Goal: Communication & Community: Share content

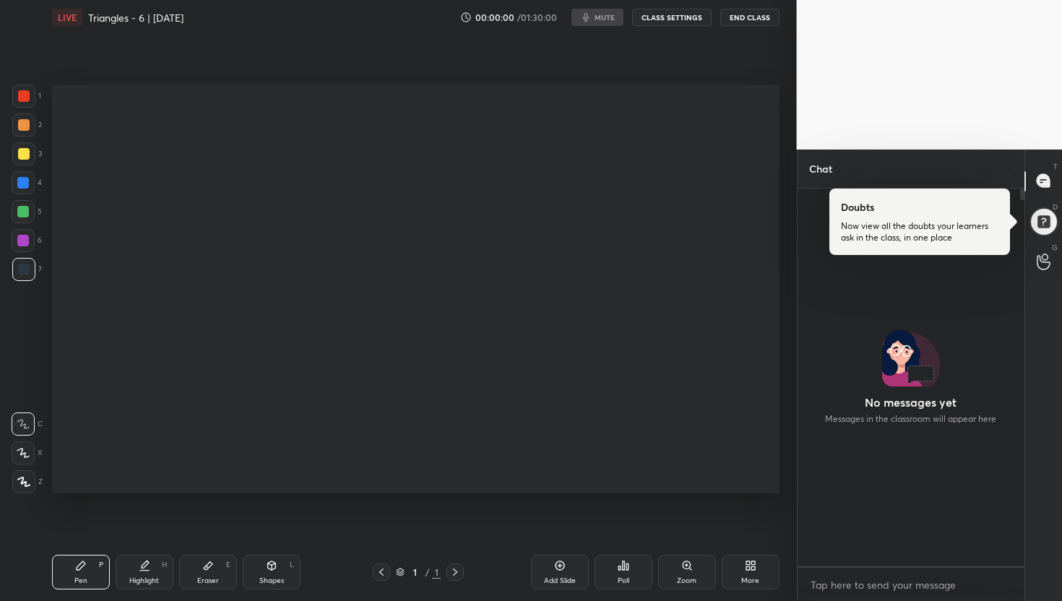
scroll to position [373, 222]
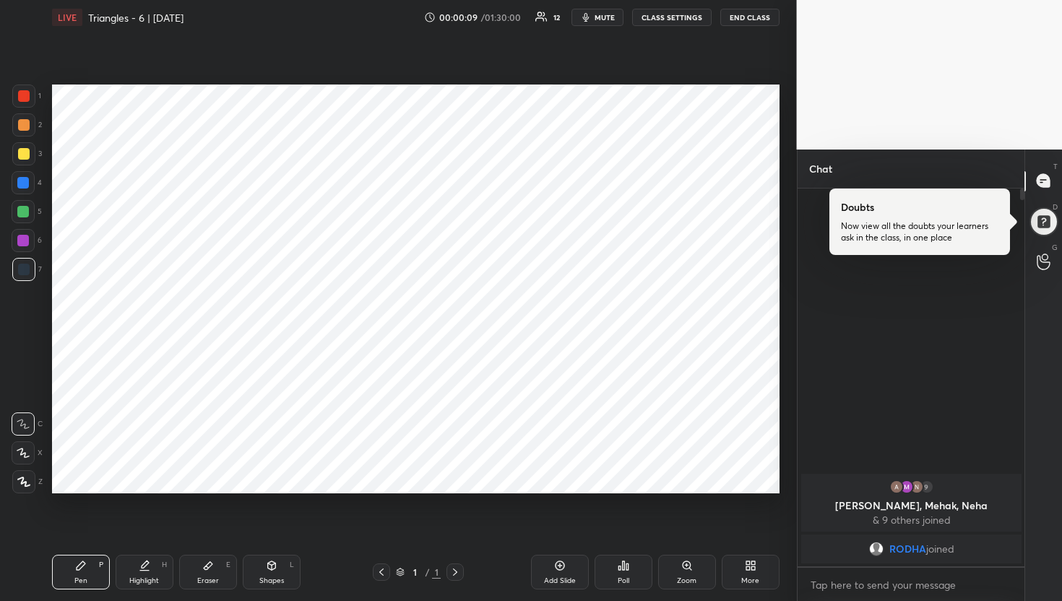
click at [737, 569] on div "More" at bounding box center [750, 572] width 58 height 35
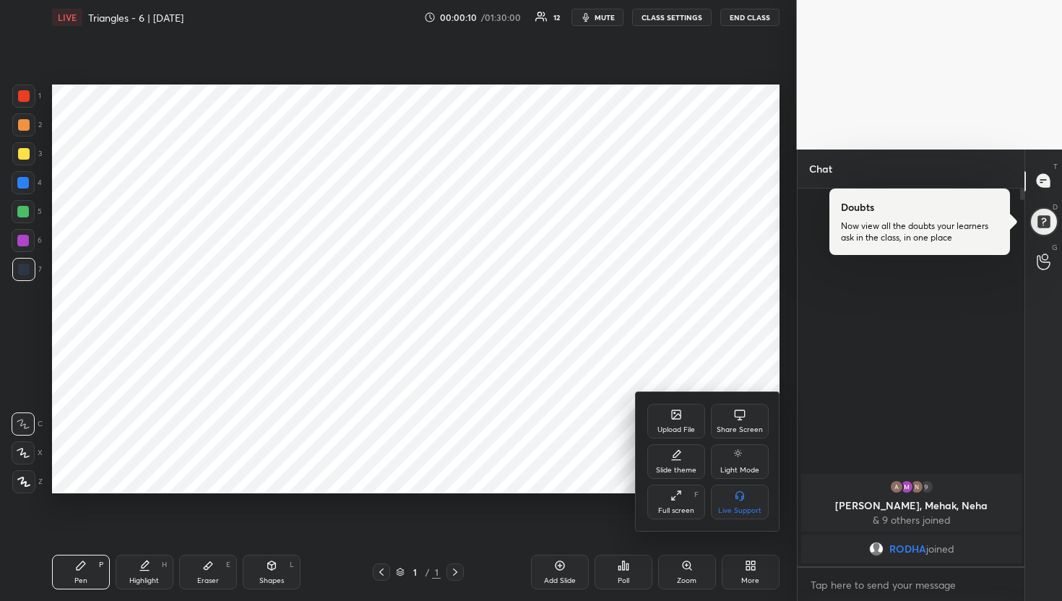
click at [681, 412] on icon at bounding box center [676, 415] width 12 height 12
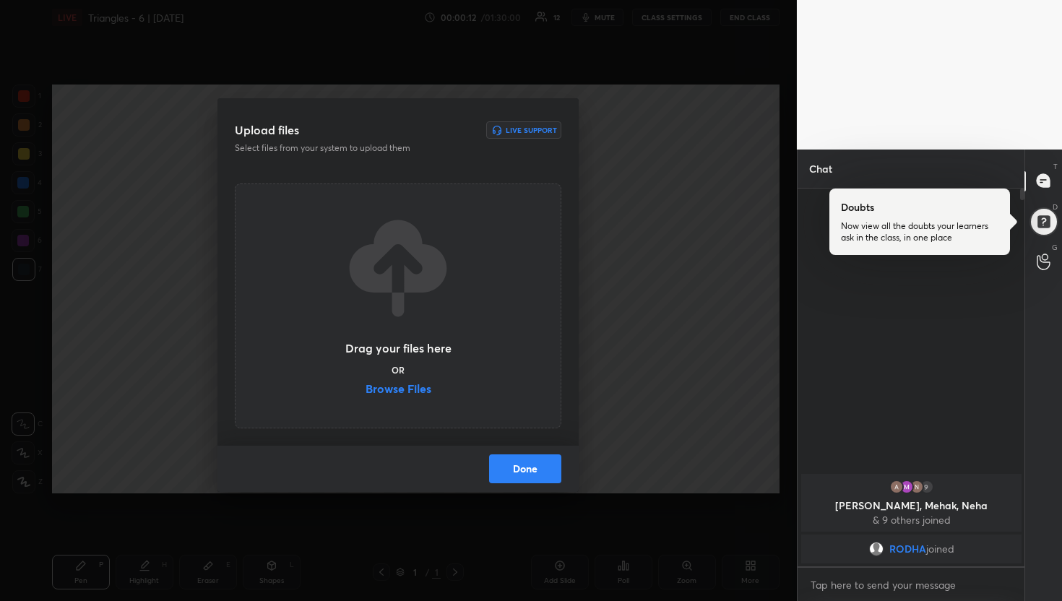
click at [399, 390] on label "Browse Files" at bounding box center [398, 390] width 66 height 15
click at [365, 390] on input "Browse Files" at bounding box center [365, 390] width 0 height 15
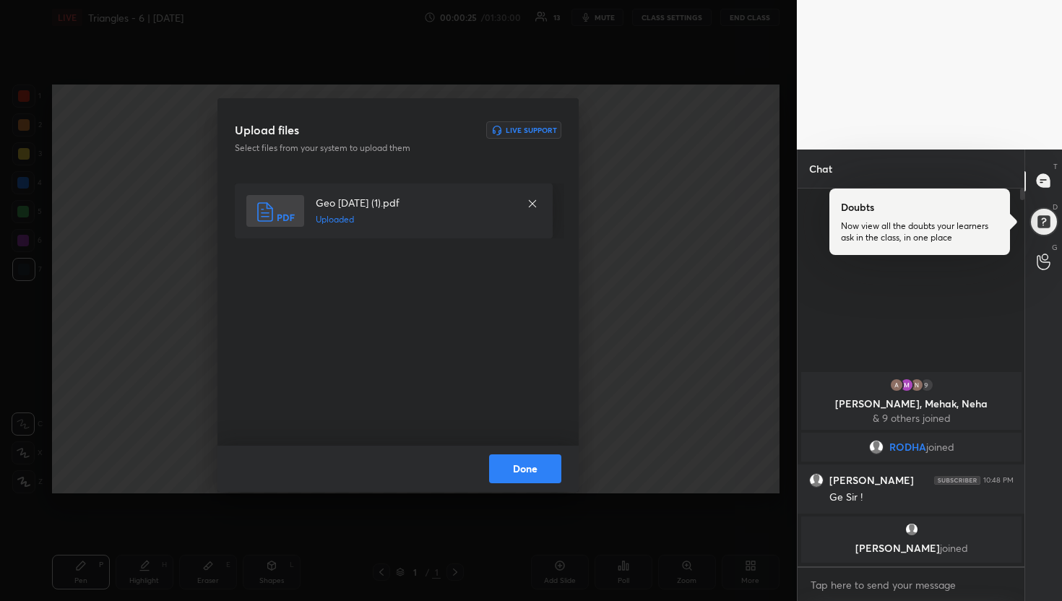
click at [529, 473] on button "Done" at bounding box center [525, 468] width 72 height 29
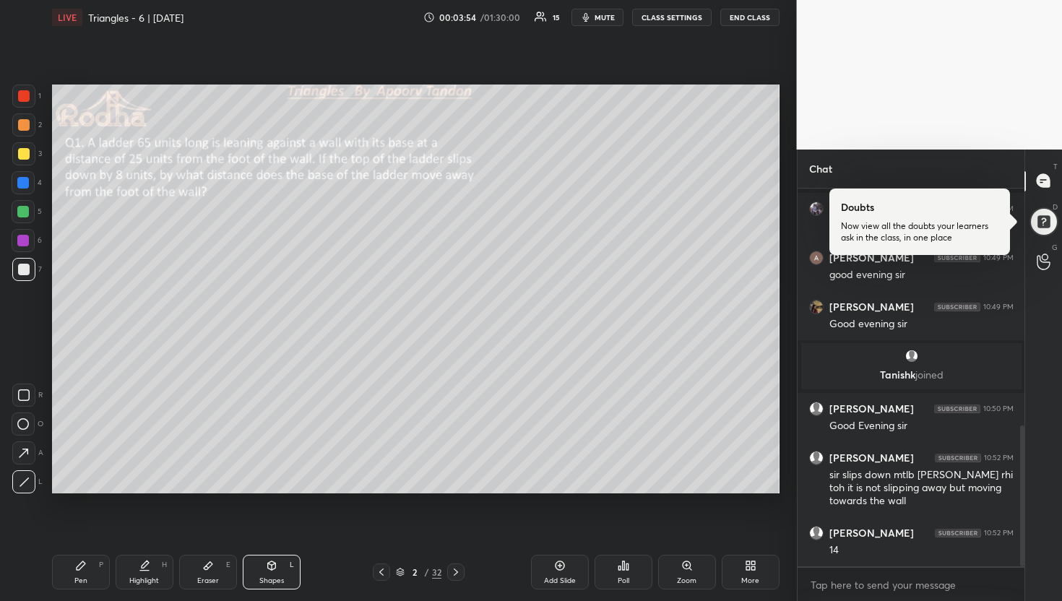
scroll to position [688, 0]
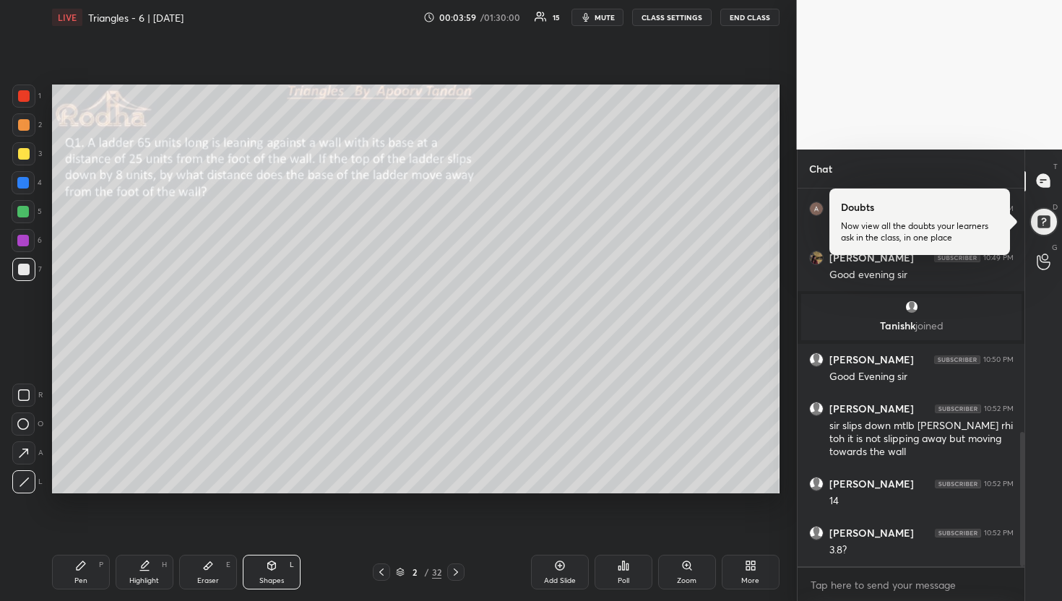
click at [22, 152] on div at bounding box center [24, 154] width 12 height 12
click at [20, 178] on div at bounding box center [23, 183] width 12 height 12
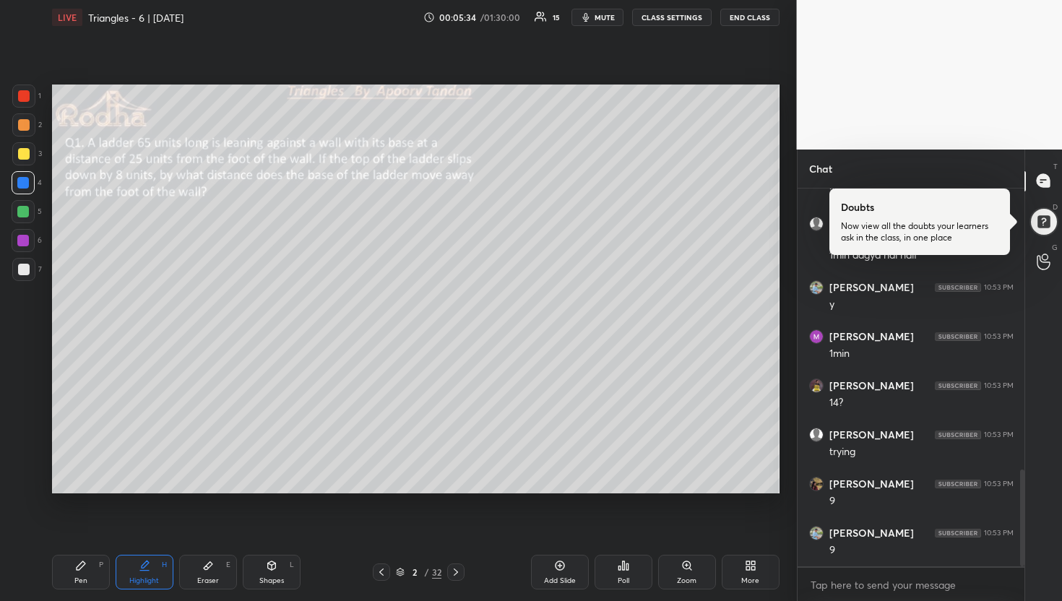
scroll to position [1095, 0]
drag, startPoint x: 25, startPoint y: 213, endPoint x: 34, endPoint y: 209, distance: 10.1
click at [25, 213] on div at bounding box center [23, 212] width 12 height 12
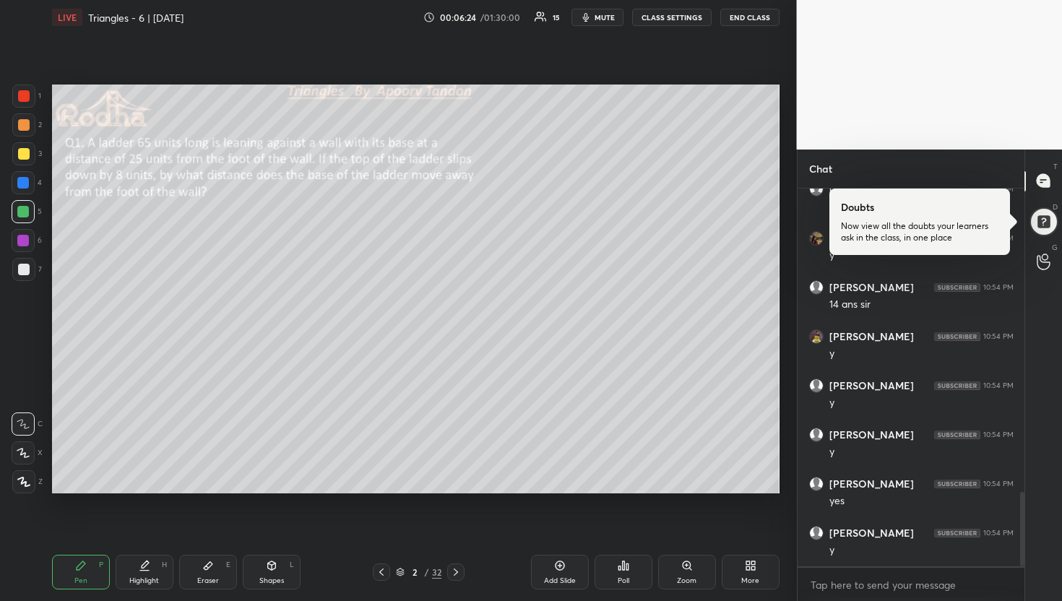
drag, startPoint x: 25, startPoint y: 184, endPoint x: 32, endPoint y: 208, distance: 24.9
click at [25, 184] on div at bounding box center [23, 183] width 12 height 12
click at [25, 272] on div at bounding box center [24, 270] width 12 height 12
click at [26, 210] on div at bounding box center [23, 212] width 12 height 12
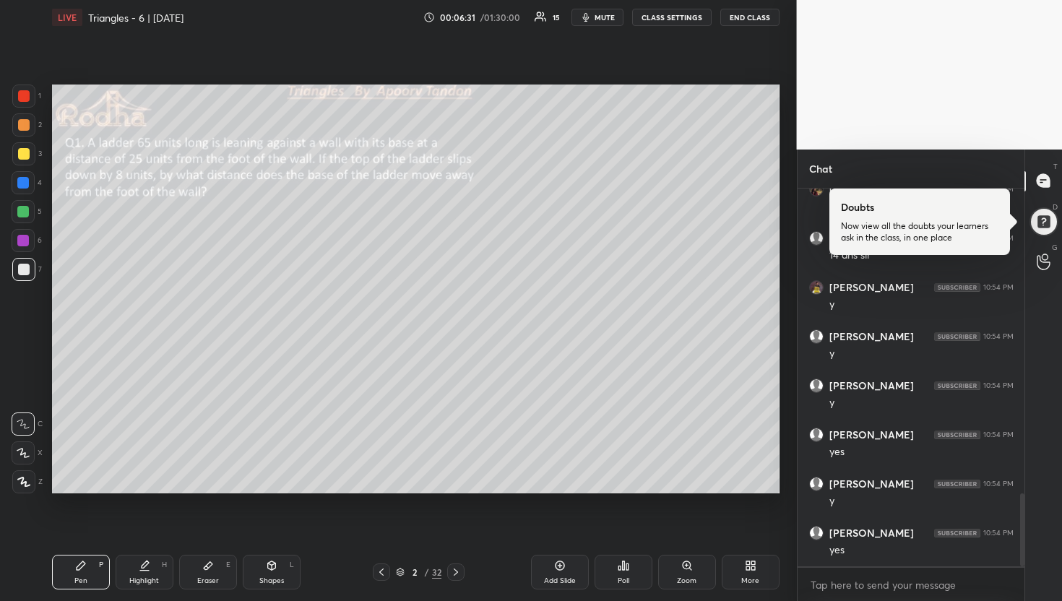
scroll to position [1635, 0]
click at [27, 243] on div at bounding box center [23, 241] width 12 height 12
click at [22, 118] on div at bounding box center [23, 124] width 23 height 23
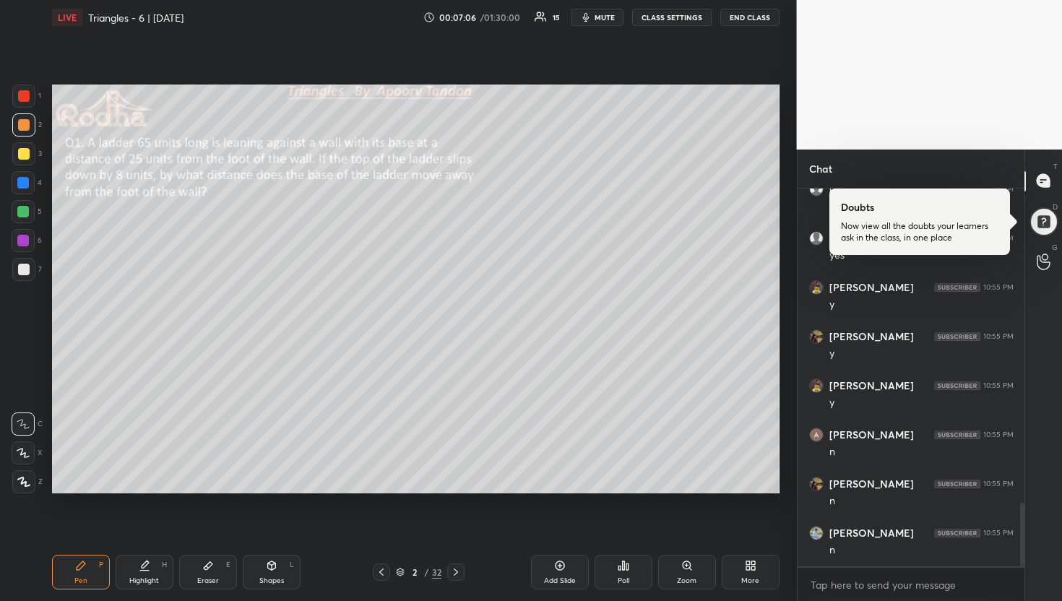
click at [25, 212] on div at bounding box center [23, 212] width 12 height 12
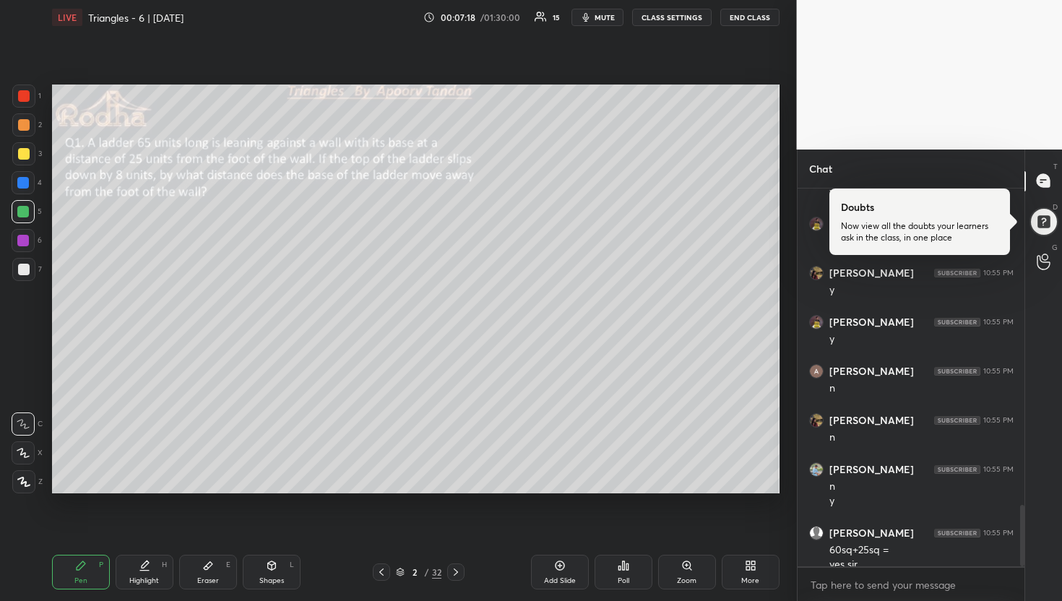
scroll to position [1959, 0]
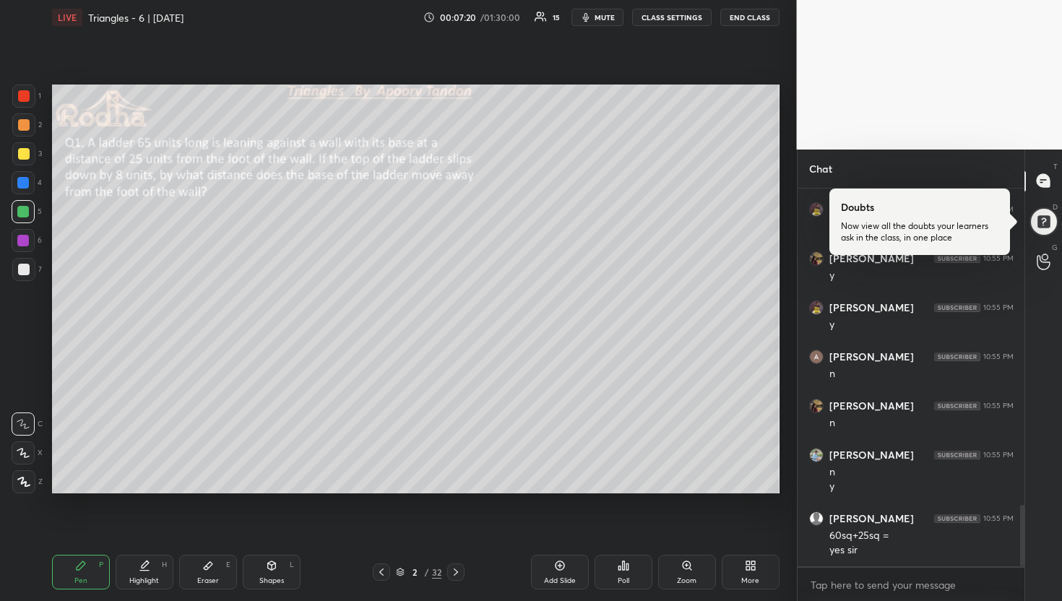
click at [27, 124] on div at bounding box center [24, 125] width 12 height 12
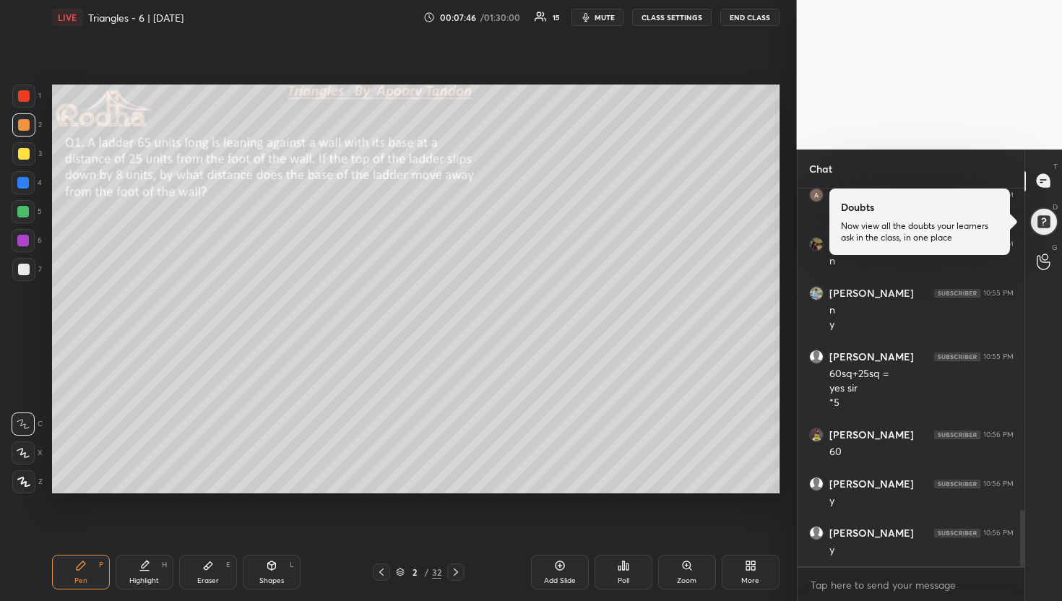
scroll to position [2169, 0]
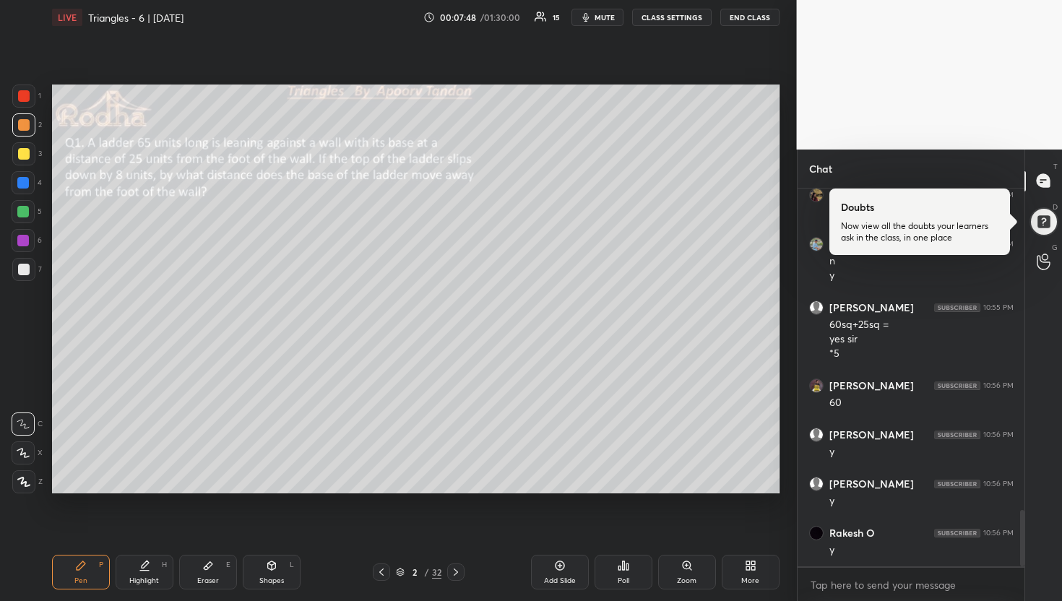
click at [22, 240] on div at bounding box center [23, 241] width 12 height 12
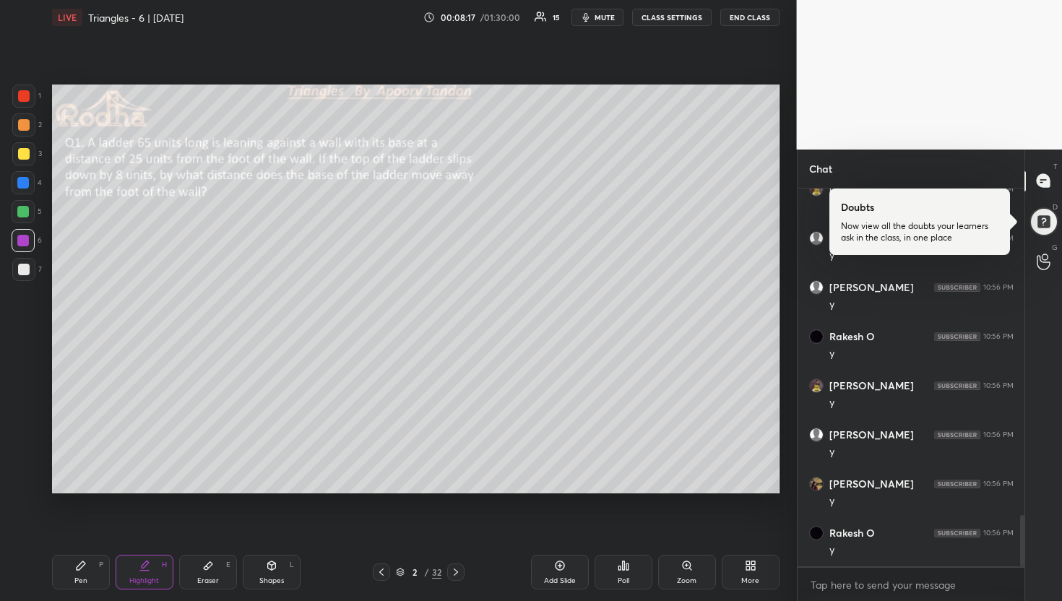
scroll to position [2415, 0]
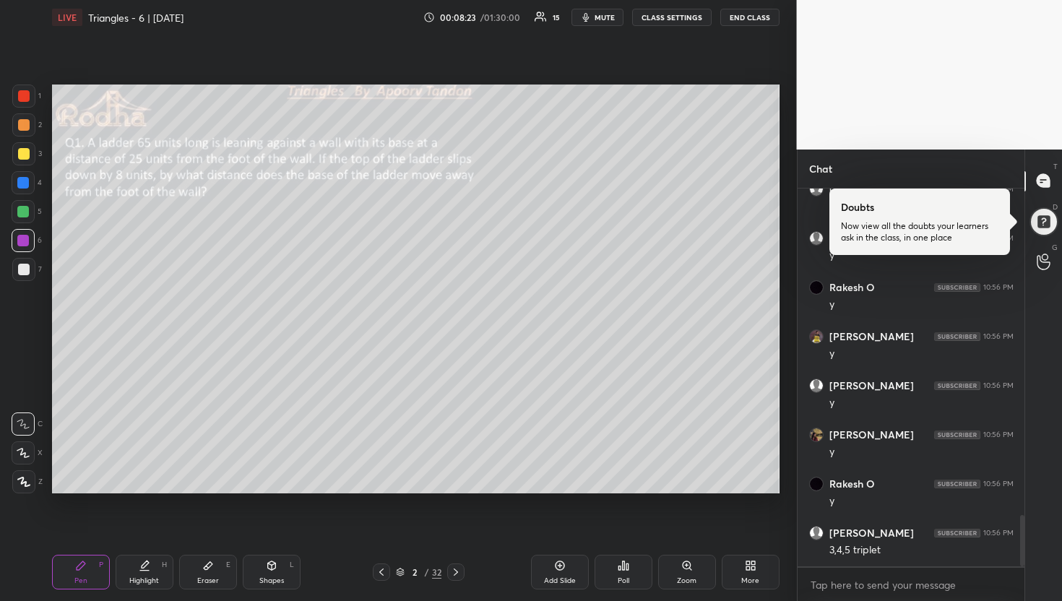
drag, startPoint x: 22, startPoint y: 128, endPoint x: 43, endPoint y: 139, distance: 23.6
click at [22, 128] on div at bounding box center [24, 125] width 12 height 12
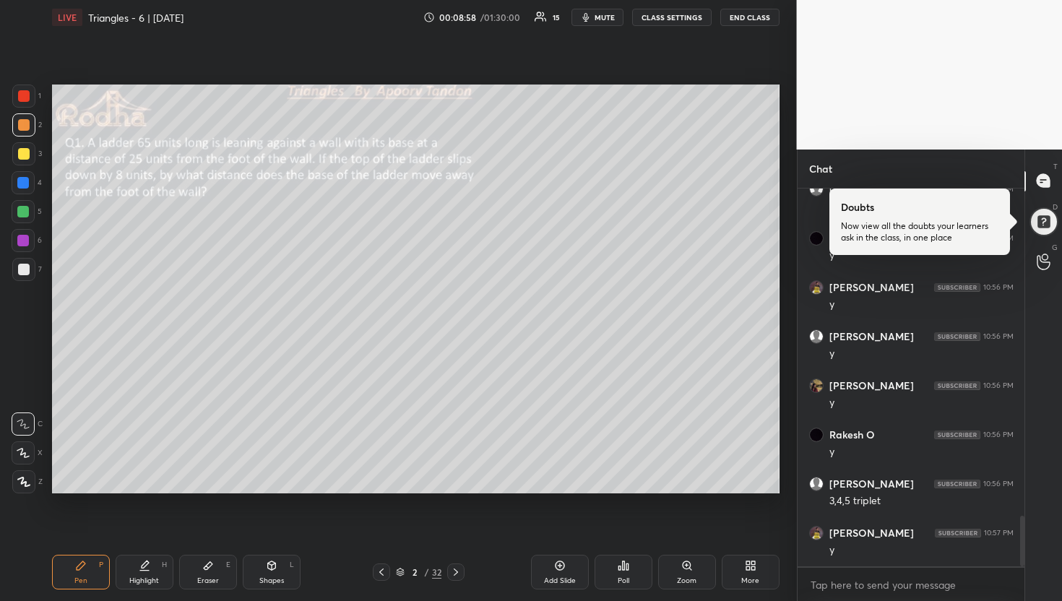
scroll to position [2513, 0]
click at [25, 181] on div at bounding box center [23, 183] width 12 height 12
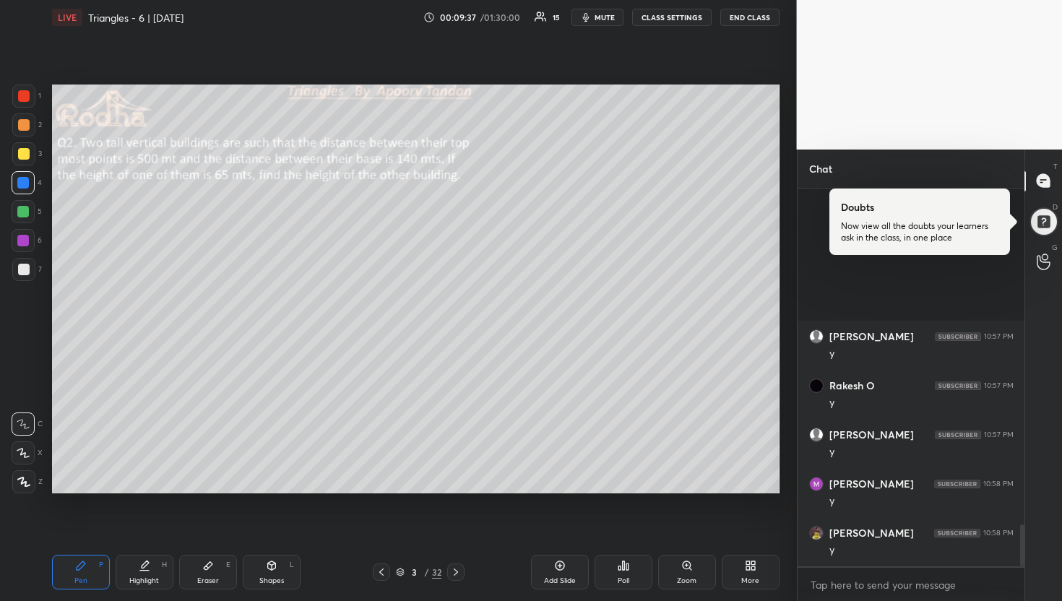
scroll to position [3053, 0]
drag, startPoint x: 25, startPoint y: 160, endPoint x: 35, endPoint y: 168, distance: 13.4
click at [25, 160] on div at bounding box center [23, 153] width 23 height 23
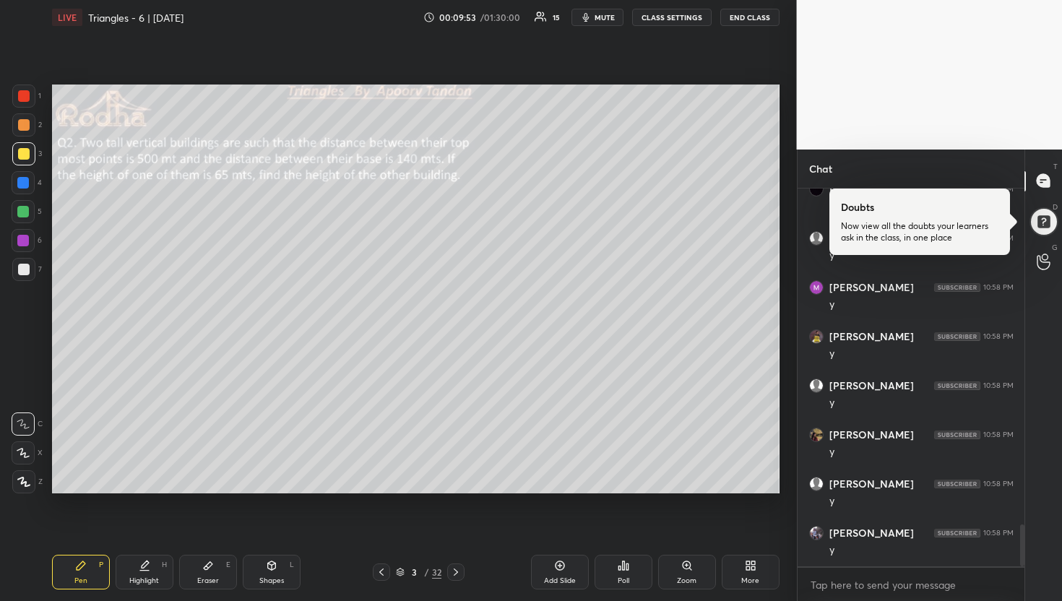
drag, startPoint x: 27, startPoint y: 456, endPoint x: 45, endPoint y: 451, distance: 18.7
click at [27, 457] on icon at bounding box center [23, 453] width 13 height 10
click at [698, 571] on div "Zoom" at bounding box center [687, 572] width 58 height 35
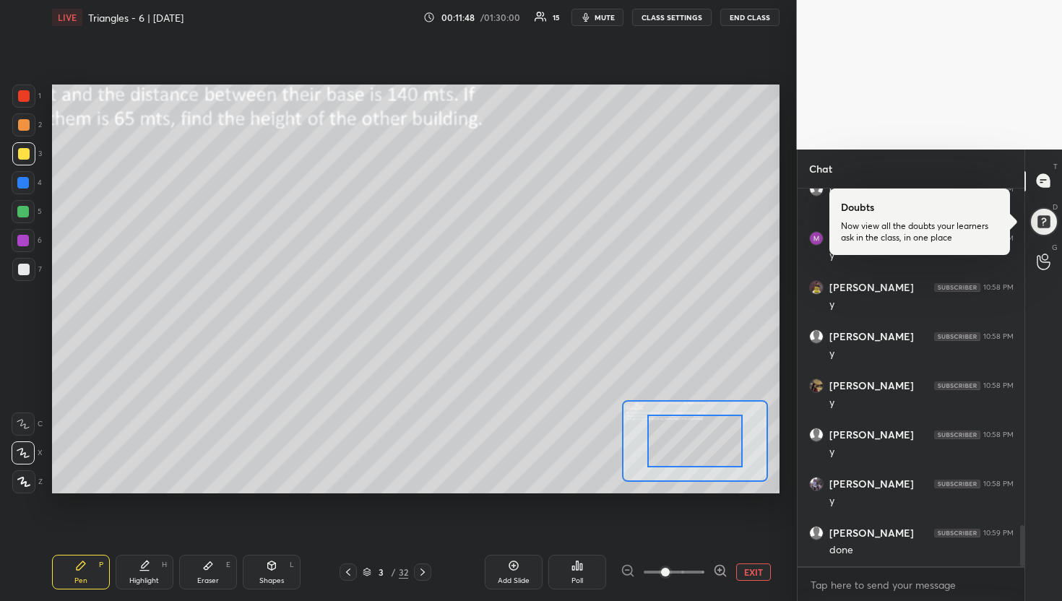
click at [732, 571] on div "EXIT" at bounding box center [699, 571] width 159 height 17
click at [745, 571] on button "EXIT" at bounding box center [753, 571] width 35 height 17
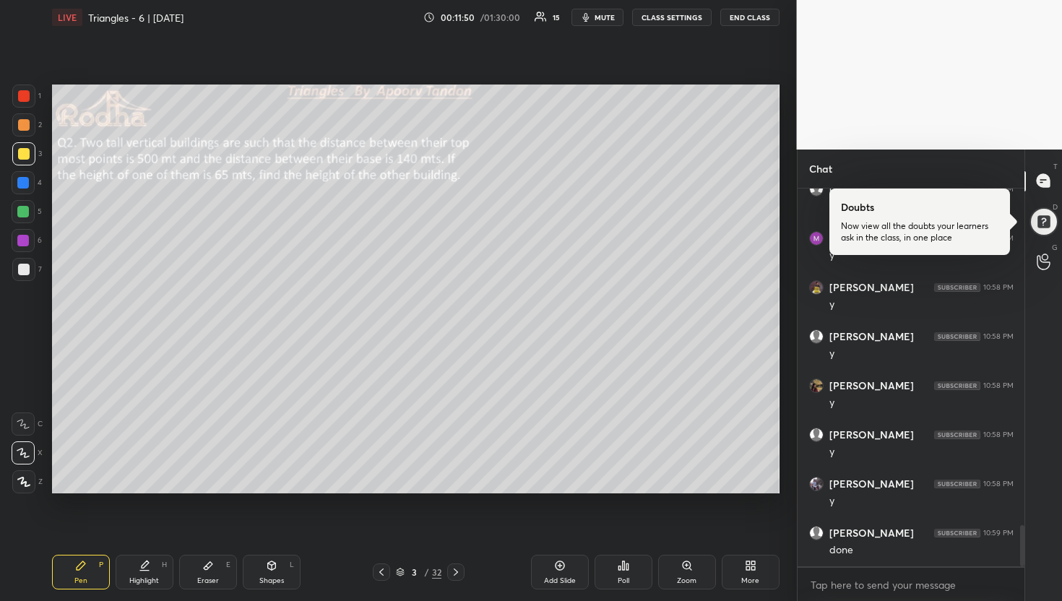
click at [635, 567] on div "Poll" at bounding box center [623, 572] width 58 height 35
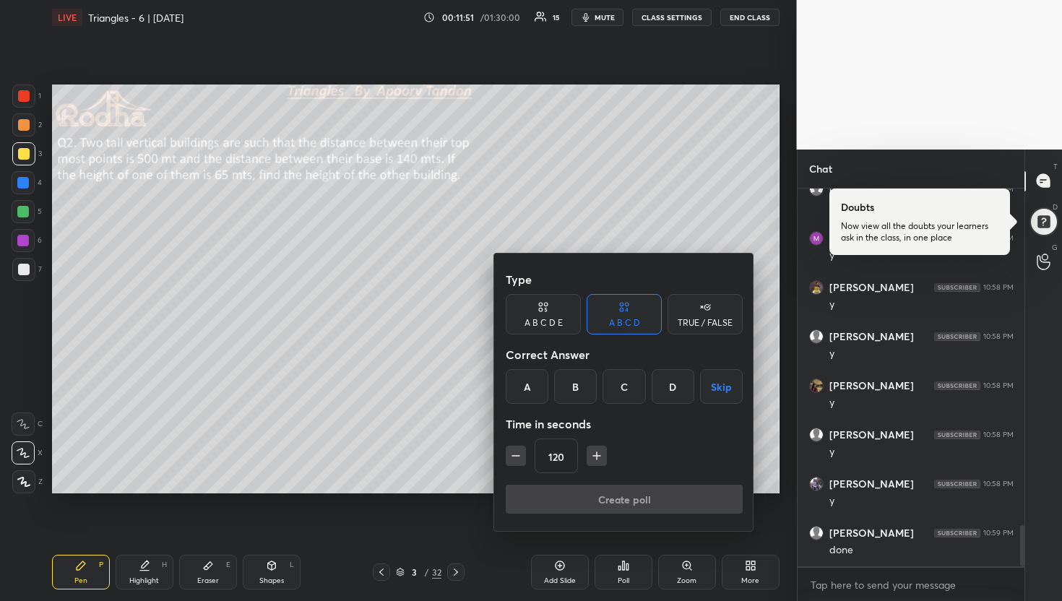
click at [624, 383] on div "C" at bounding box center [623, 386] width 43 height 35
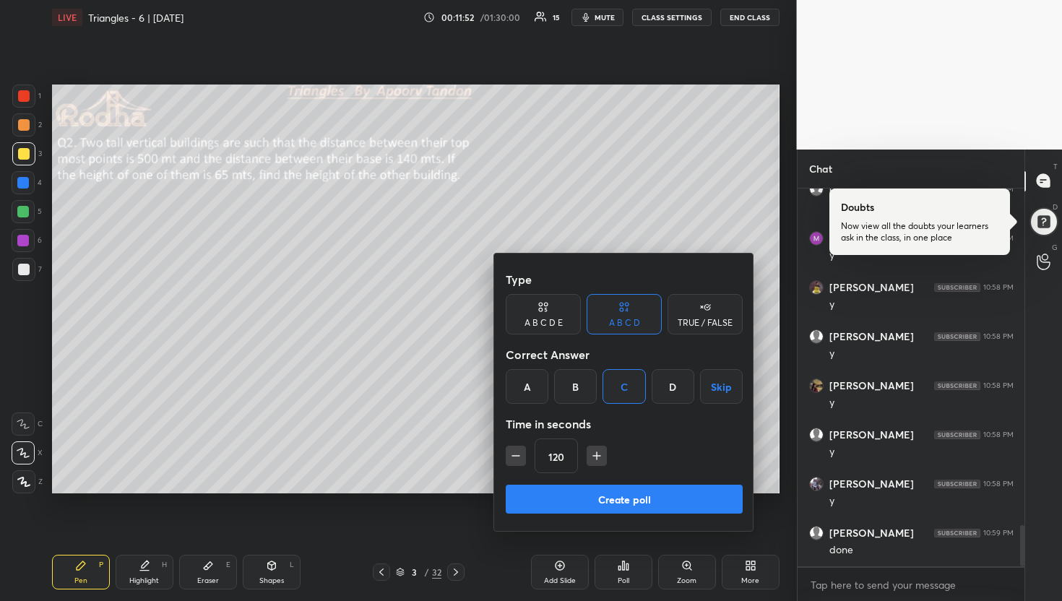
click at [526, 457] on div "120" at bounding box center [624, 455] width 237 height 35
click at [524, 457] on button "button" at bounding box center [516, 456] width 20 height 20
click at [522, 457] on button "button" at bounding box center [516, 456] width 20 height 20
click at [522, 458] on icon "button" at bounding box center [515, 455] width 14 height 14
click at [524, 459] on button "button" at bounding box center [516, 456] width 20 height 20
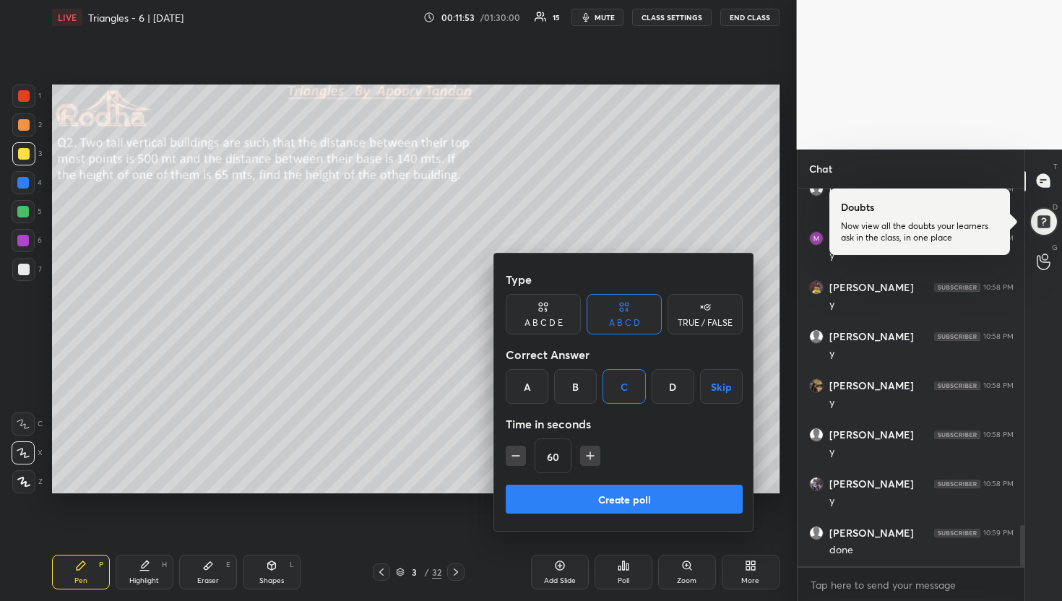
click at [519, 456] on icon "button" at bounding box center [515, 455] width 14 height 14
drag, startPoint x: 513, startPoint y: 454, endPoint x: 521, endPoint y: 462, distance: 11.8
click at [513, 454] on icon "button" at bounding box center [515, 455] width 14 height 14
drag, startPoint x: 509, startPoint y: 454, endPoint x: 519, endPoint y: 464, distance: 14.3
click at [511, 454] on icon "button" at bounding box center [515, 455] width 14 height 14
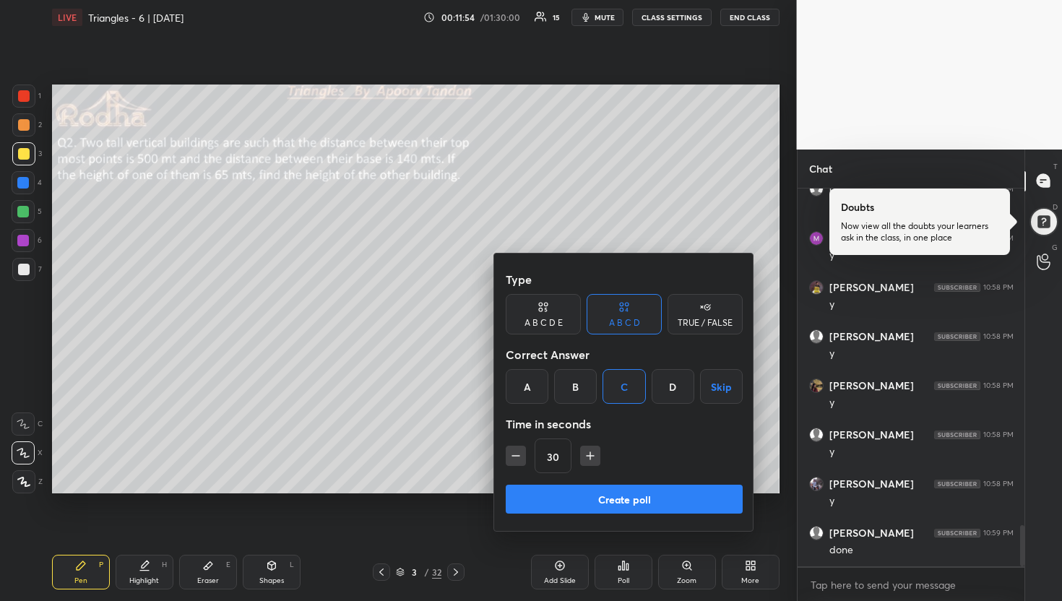
type input "15"
click at [576, 498] on button "Create poll" at bounding box center [624, 499] width 237 height 29
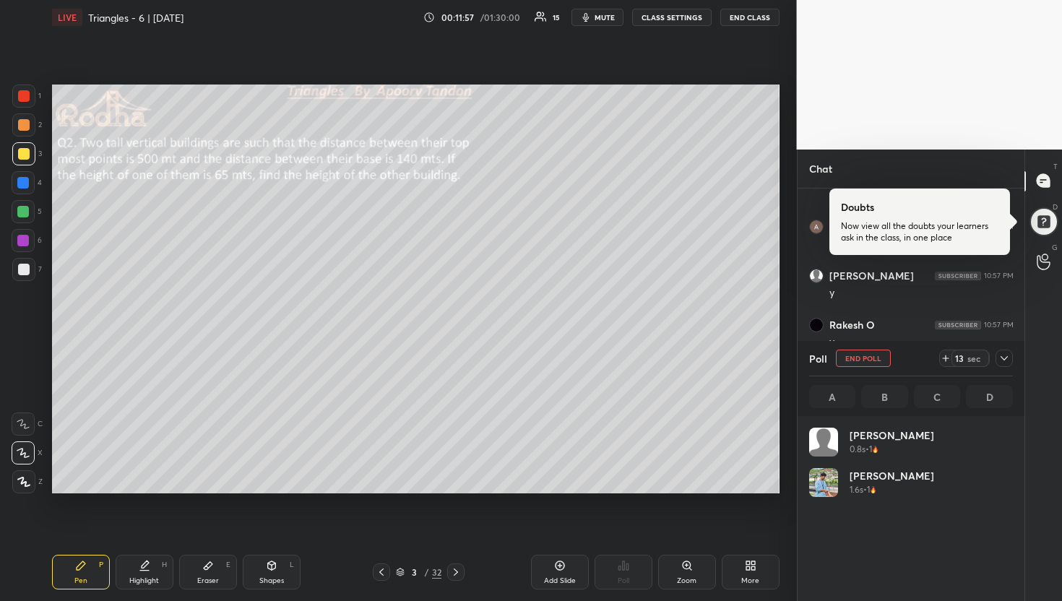
scroll to position [169, 199]
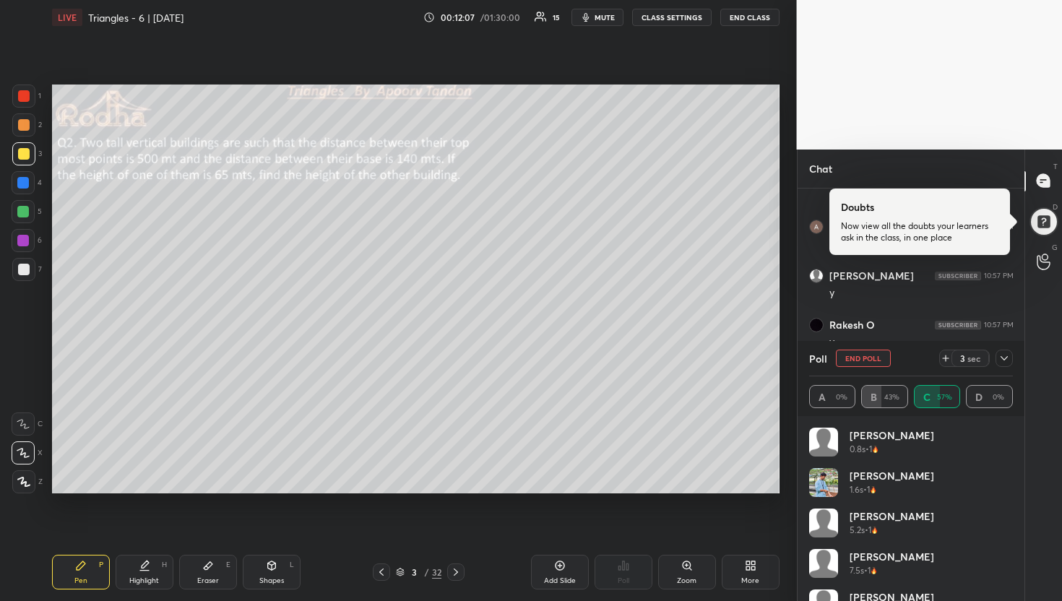
click at [1010, 357] on div at bounding box center [1003, 358] width 17 height 17
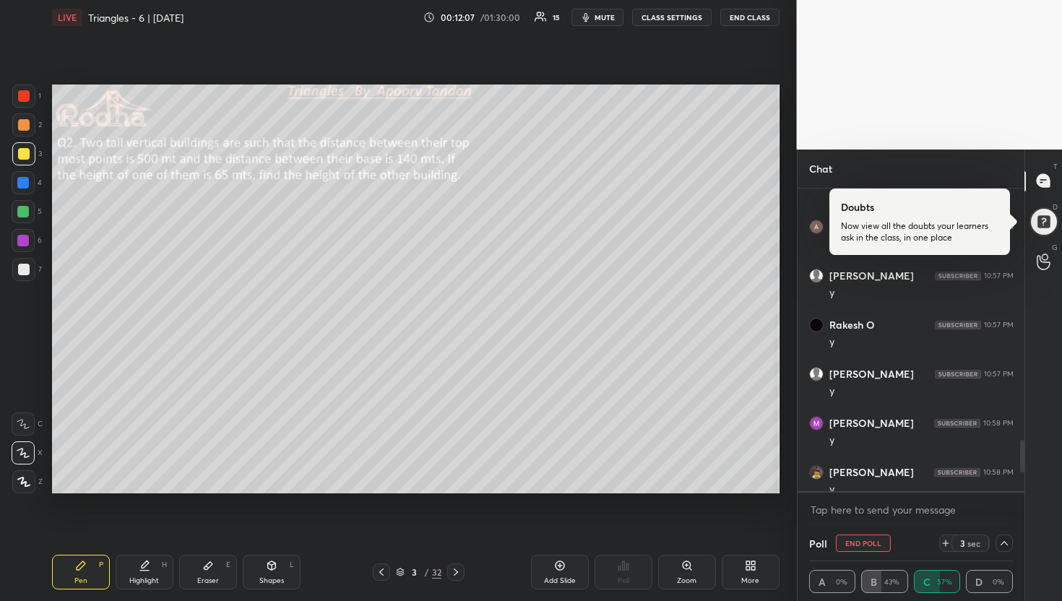
scroll to position [0, 0]
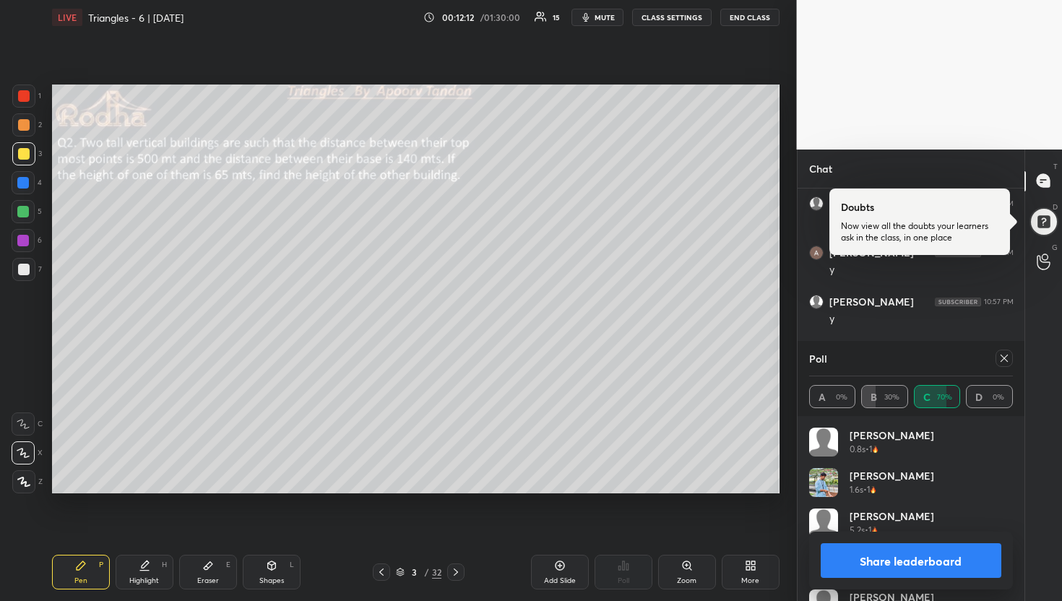
click at [892, 560] on button "Share leaderboard" at bounding box center [910, 560] width 181 height 35
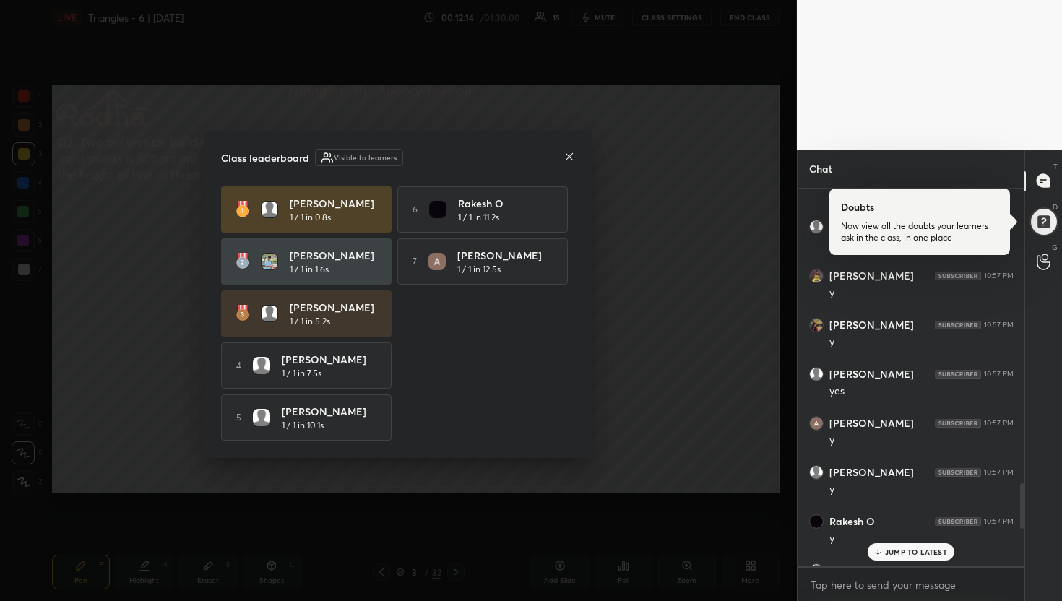
click at [570, 152] on icon at bounding box center [568, 155] width 7 height 7
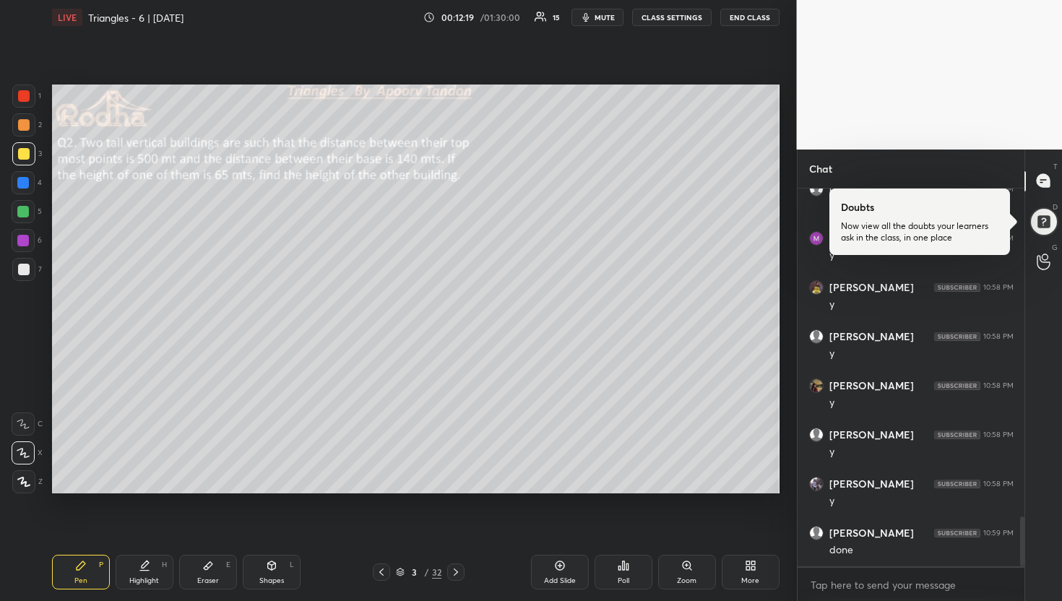
click at [635, 563] on div "Poll" at bounding box center [623, 572] width 58 height 35
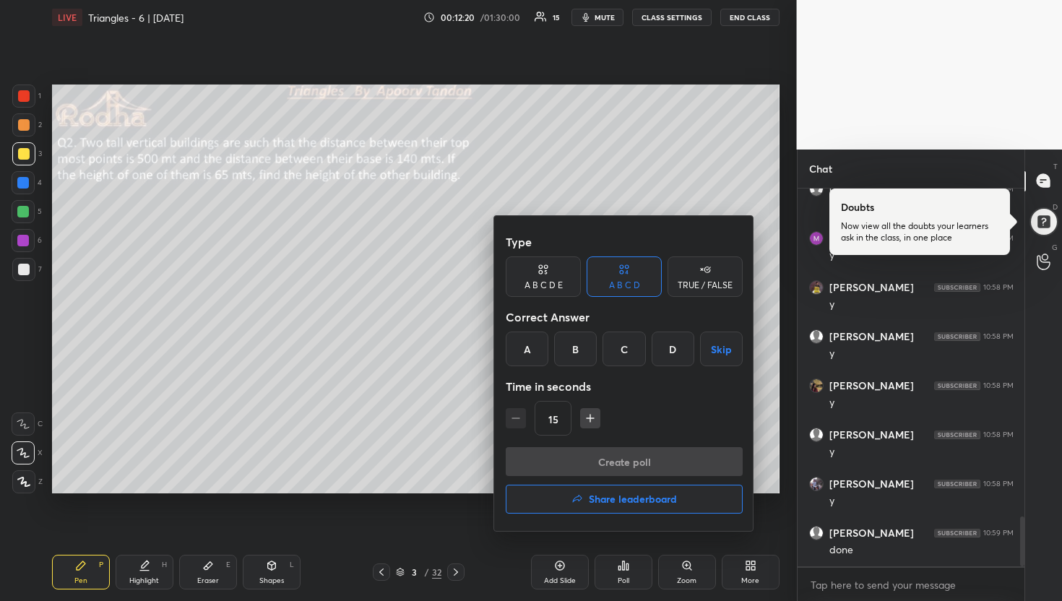
click at [621, 504] on h4 "Share leaderboard" at bounding box center [633, 499] width 88 height 10
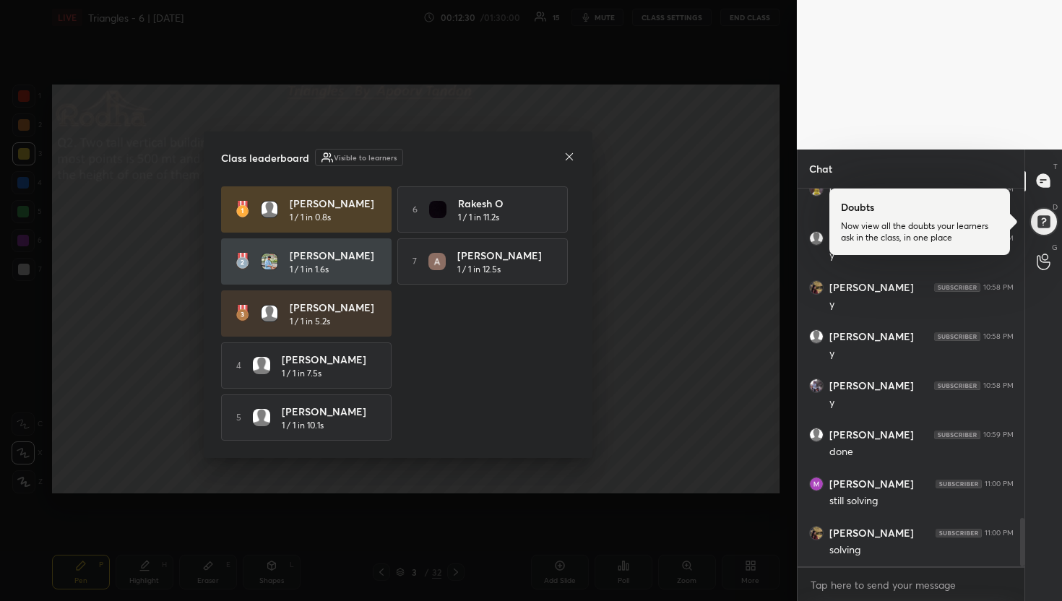
click at [571, 152] on icon at bounding box center [568, 155] width 7 height 7
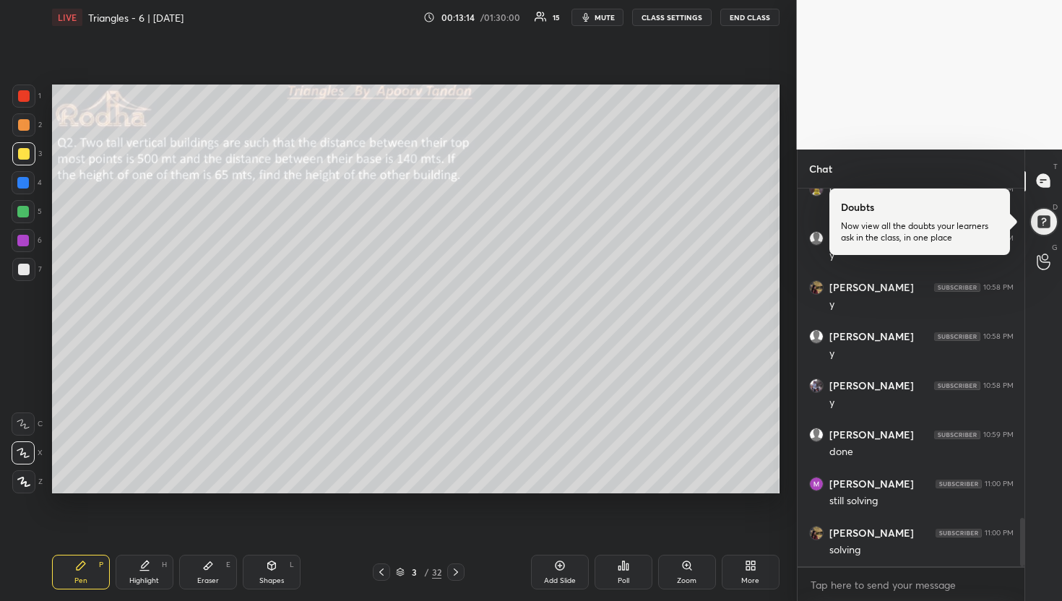
click at [24, 272] on div at bounding box center [24, 270] width 12 height 12
click at [25, 128] on div at bounding box center [24, 125] width 12 height 12
click at [22, 213] on div at bounding box center [23, 212] width 12 height 12
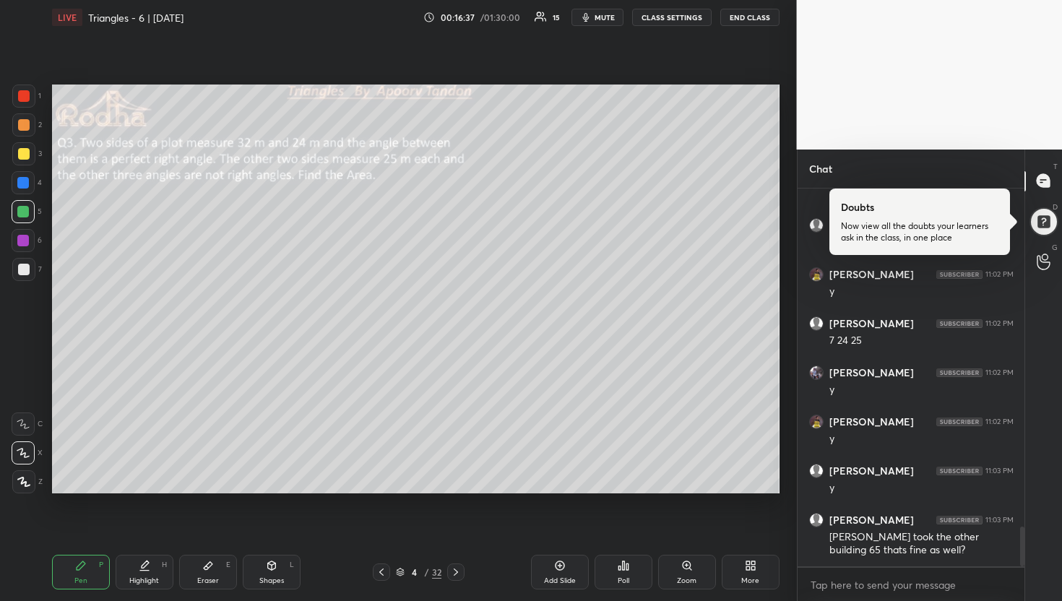
click at [607, 20] on span "mute" at bounding box center [604, 17] width 20 height 10
click at [744, 21] on button "END CLASS" at bounding box center [749, 17] width 59 height 17
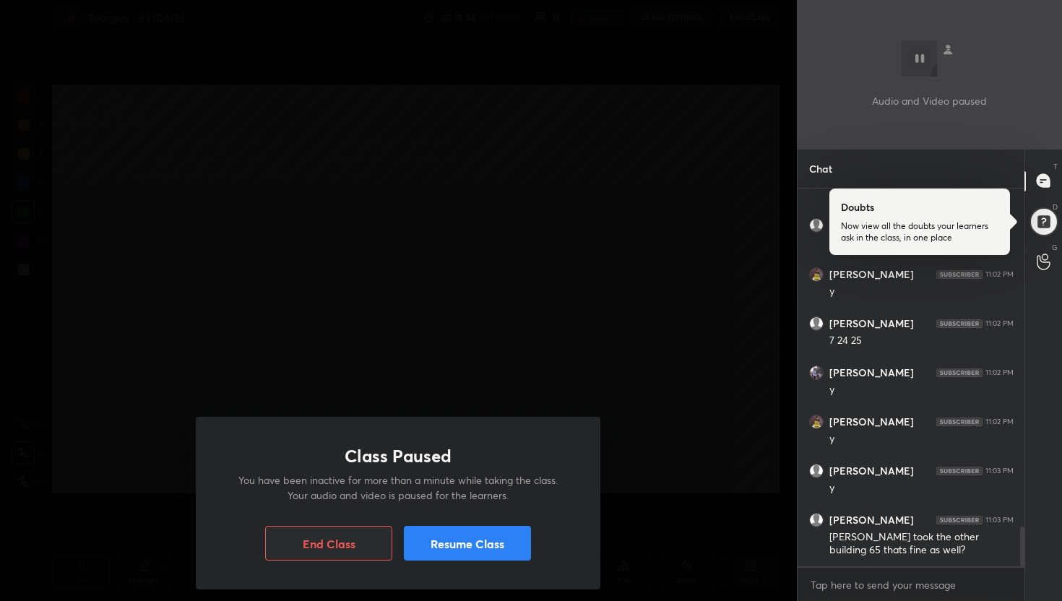
click at [493, 537] on button "Resume Class" at bounding box center [467, 543] width 127 height 35
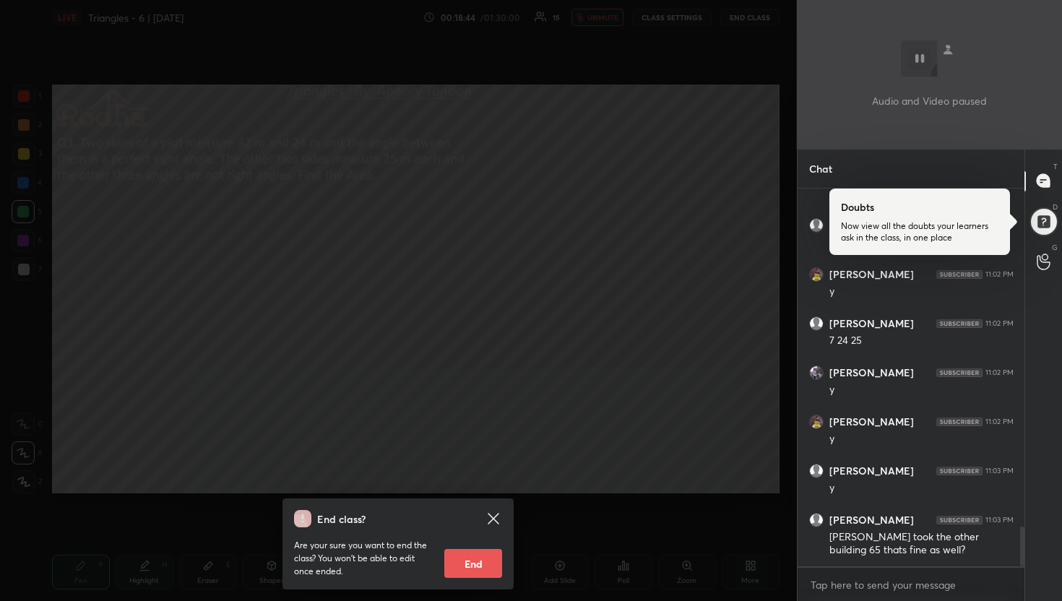
click at [593, 387] on div "End class? Are your sure you want to end the class? You won’t be able to edit o…" at bounding box center [398, 300] width 797 height 601
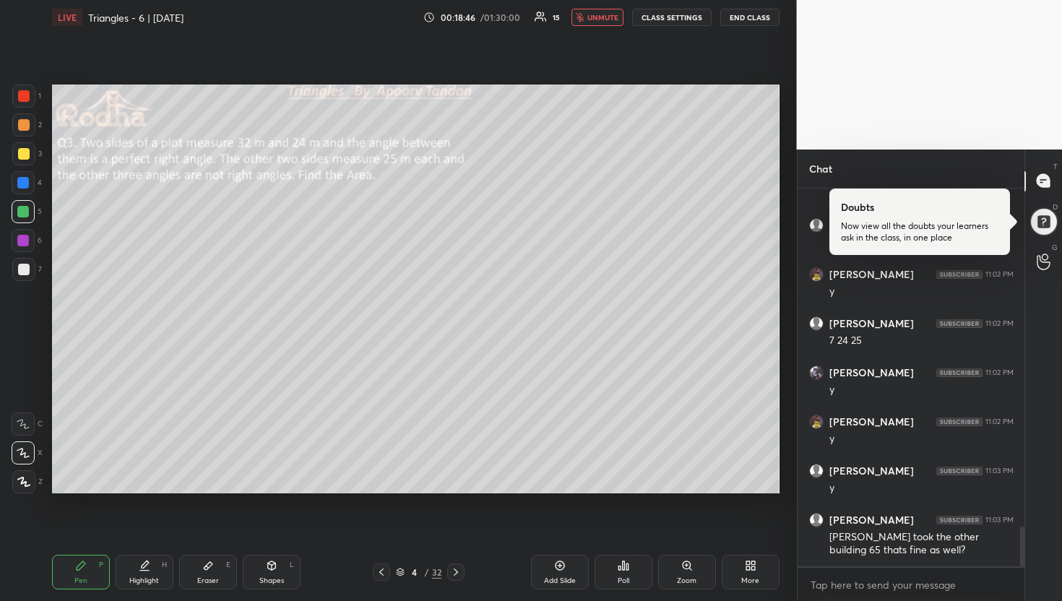
click at [605, 15] on span "unmute" at bounding box center [602, 17] width 31 height 10
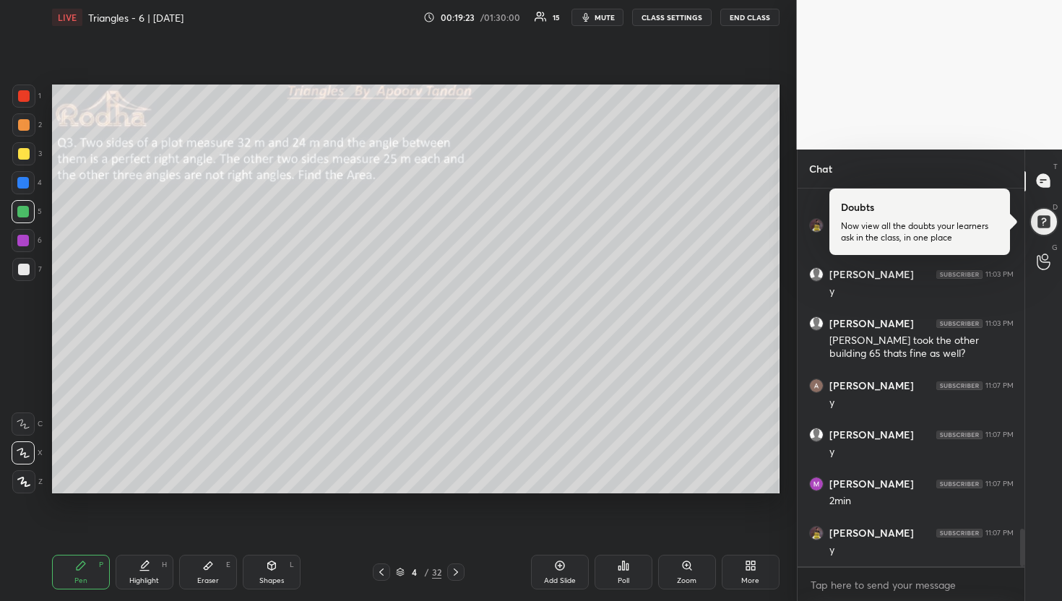
scroll to position [3441, 0]
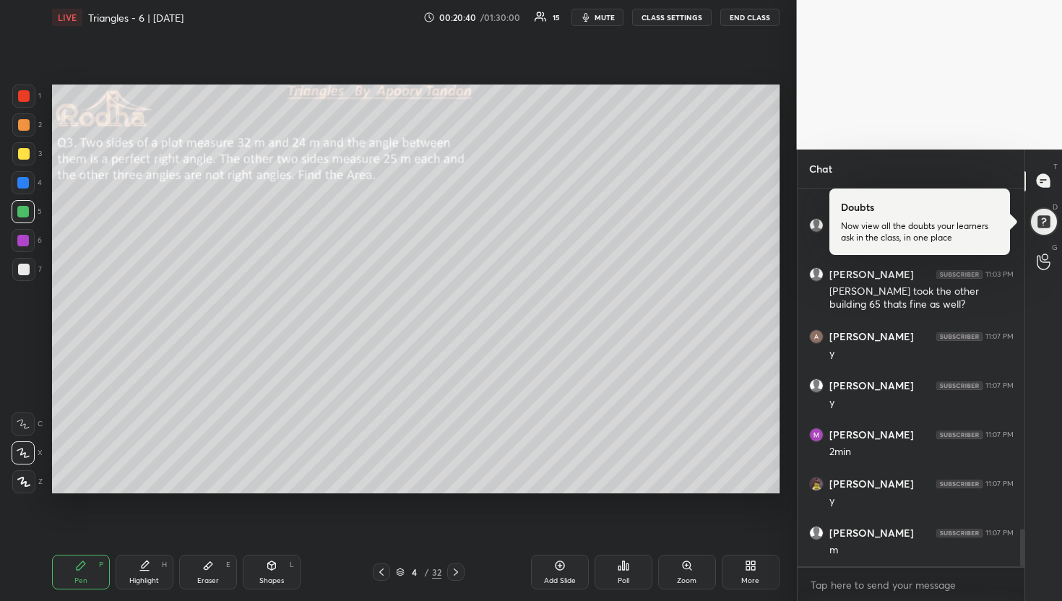
click at [636, 568] on div "Poll" at bounding box center [623, 572] width 58 height 35
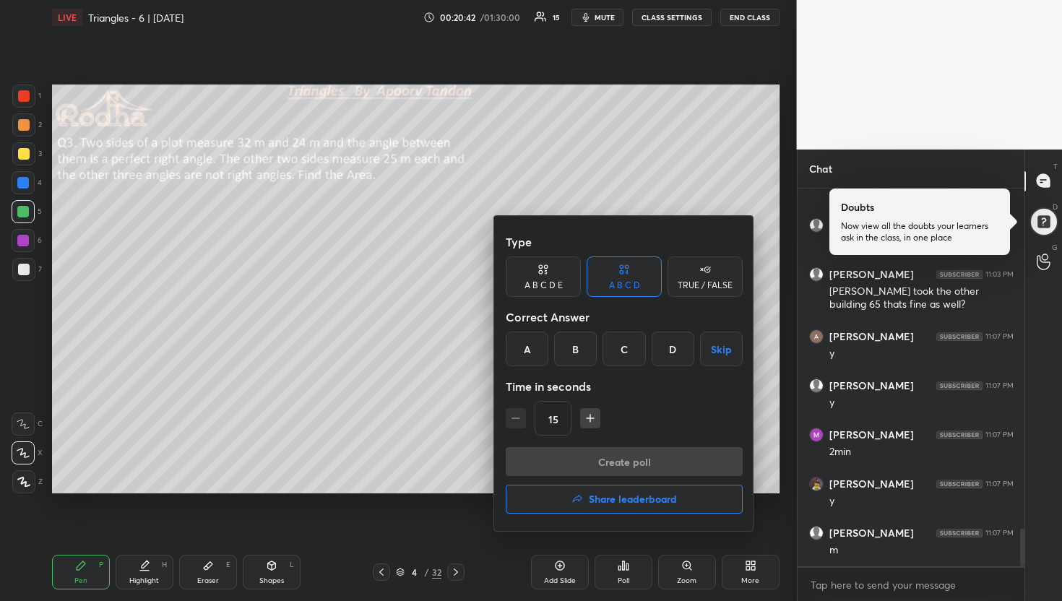
click at [671, 347] on div "D" at bounding box center [672, 348] width 43 height 35
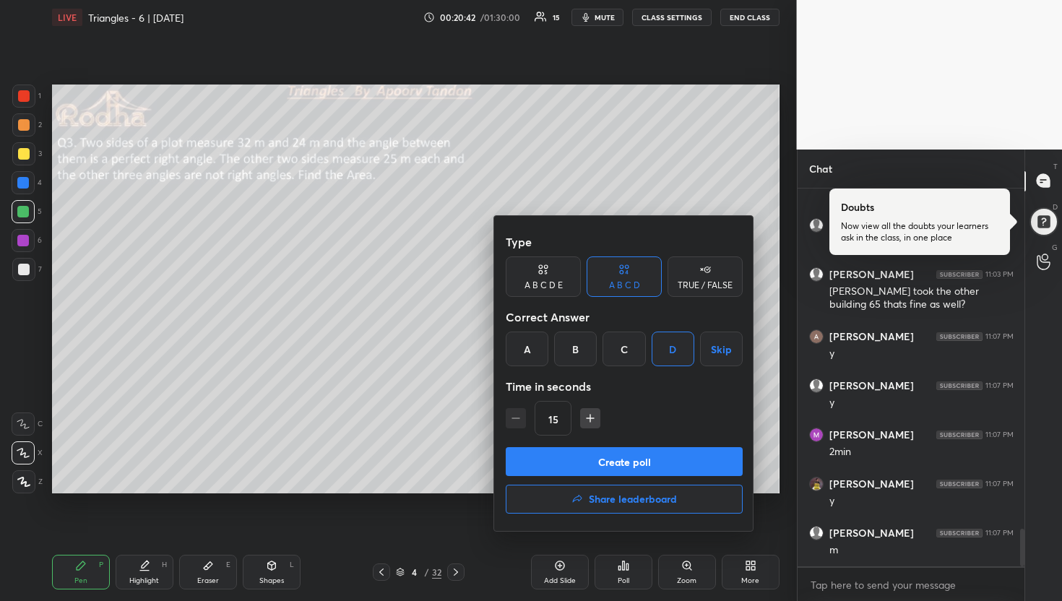
click at [656, 459] on button "Create poll" at bounding box center [624, 461] width 237 height 29
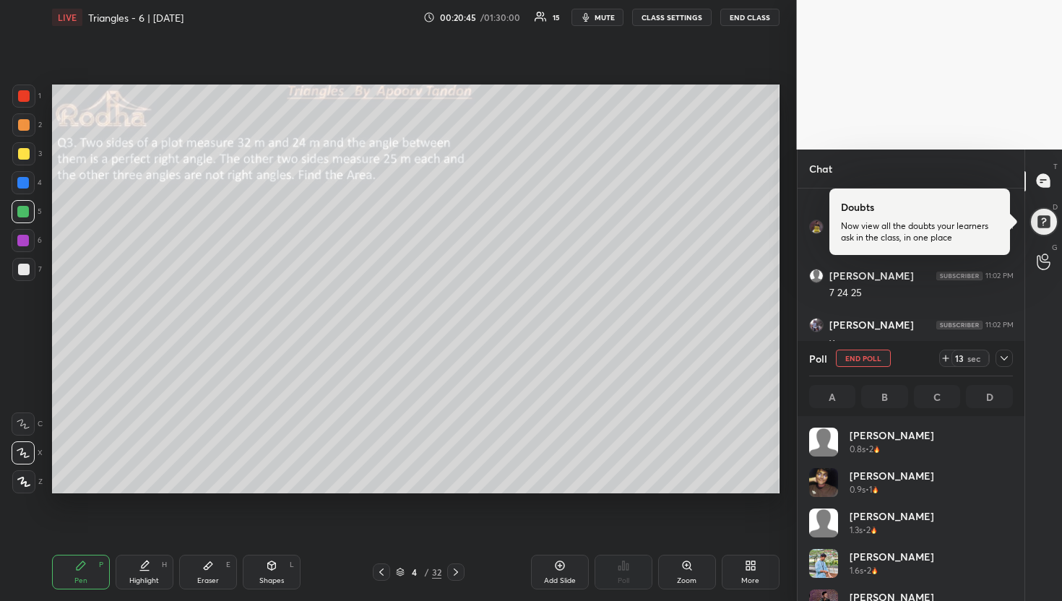
scroll to position [169, 199]
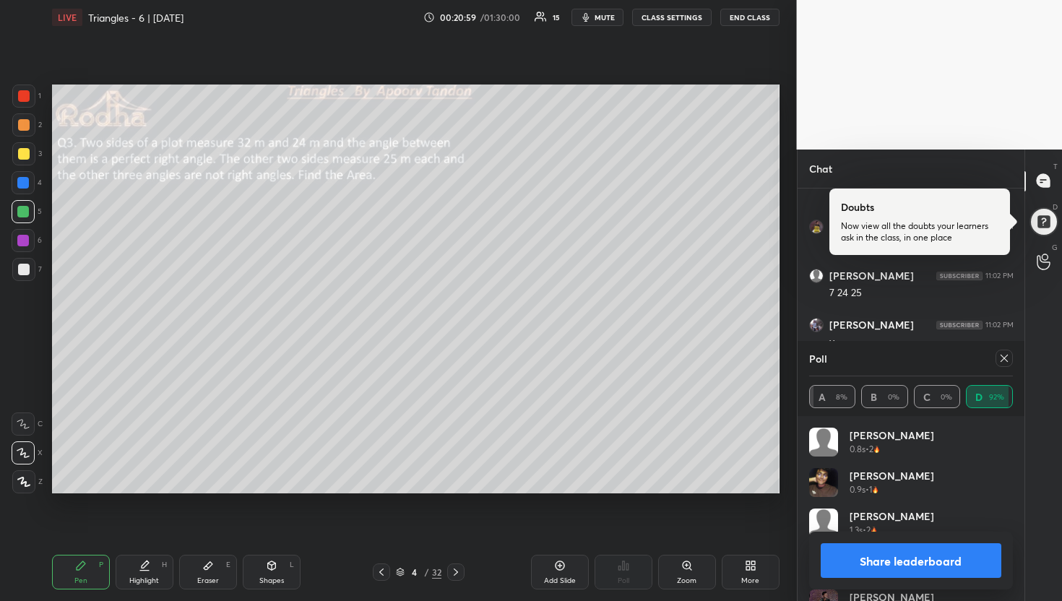
click at [893, 559] on button "Share leaderboard" at bounding box center [910, 560] width 181 height 35
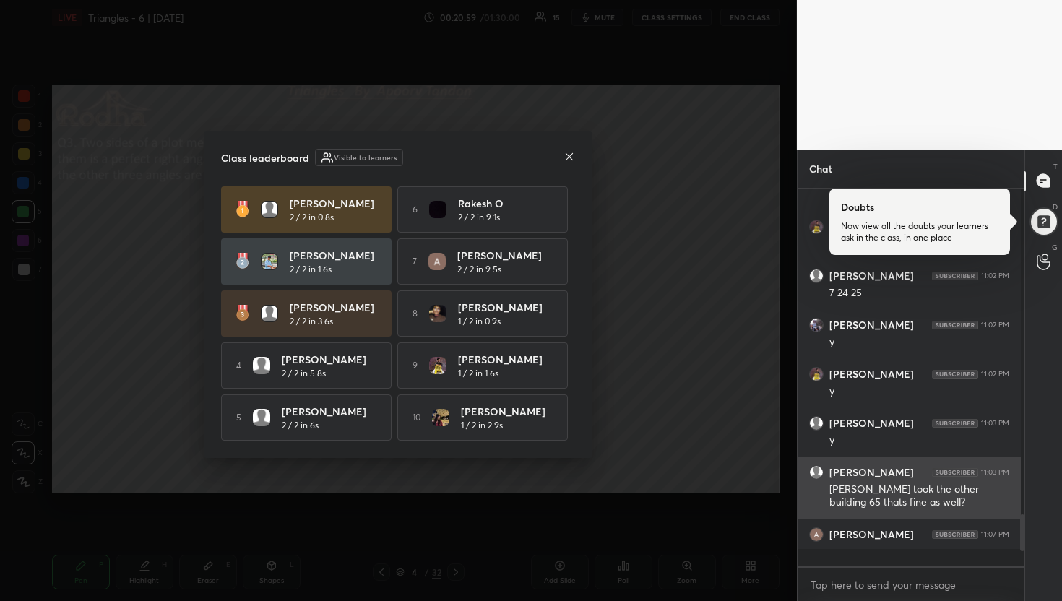
scroll to position [365, 218]
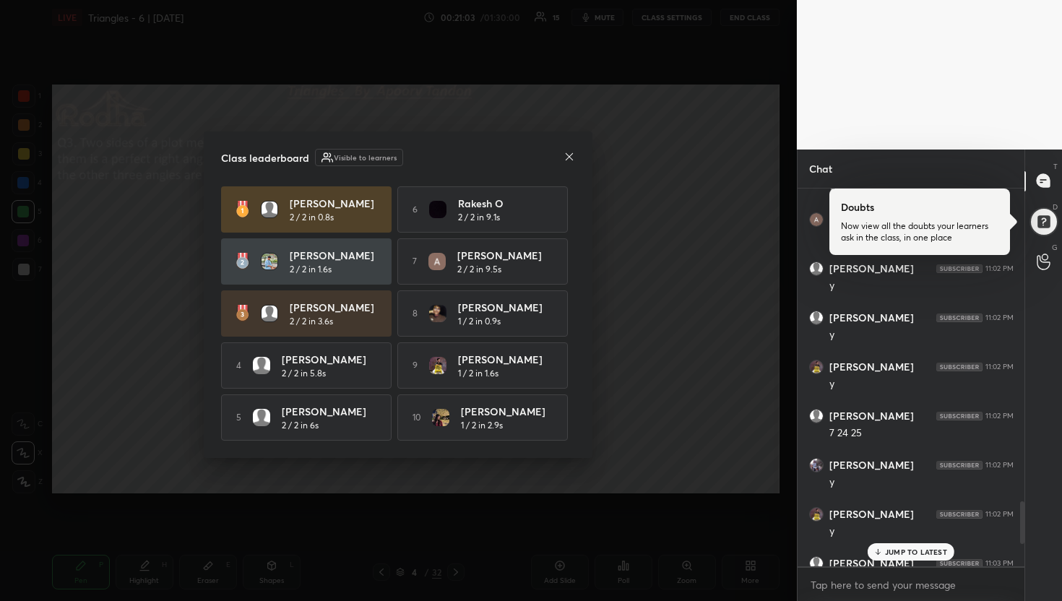
click at [572, 156] on icon at bounding box center [569, 157] width 12 height 12
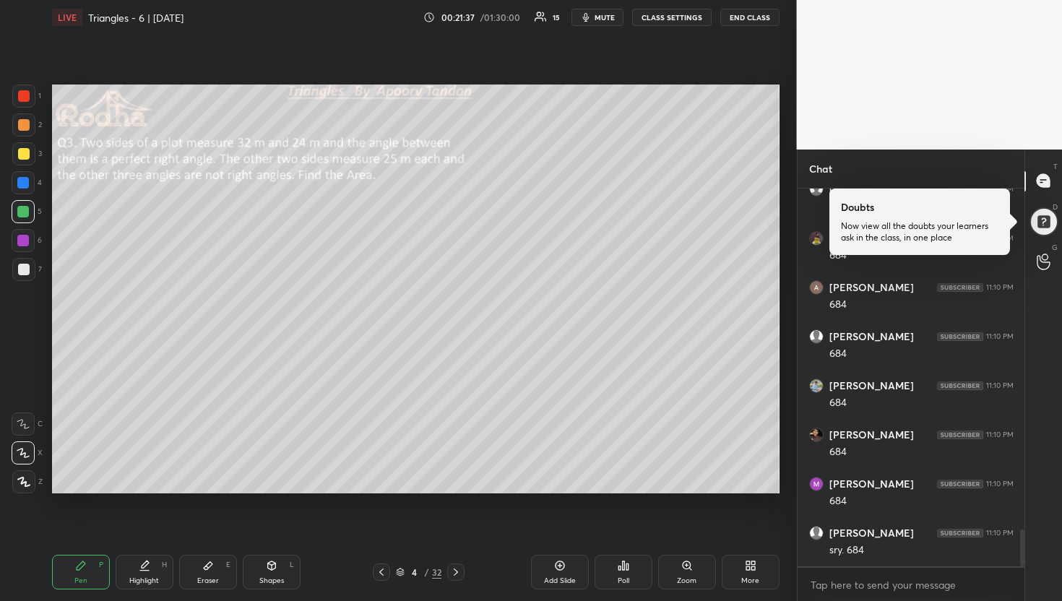
click at [27, 134] on div at bounding box center [23, 124] width 23 height 23
click at [27, 269] on div at bounding box center [24, 270] width 12 height 12
click at [456, 574] on icon at bounding box center [456, 572] width 12 height 12
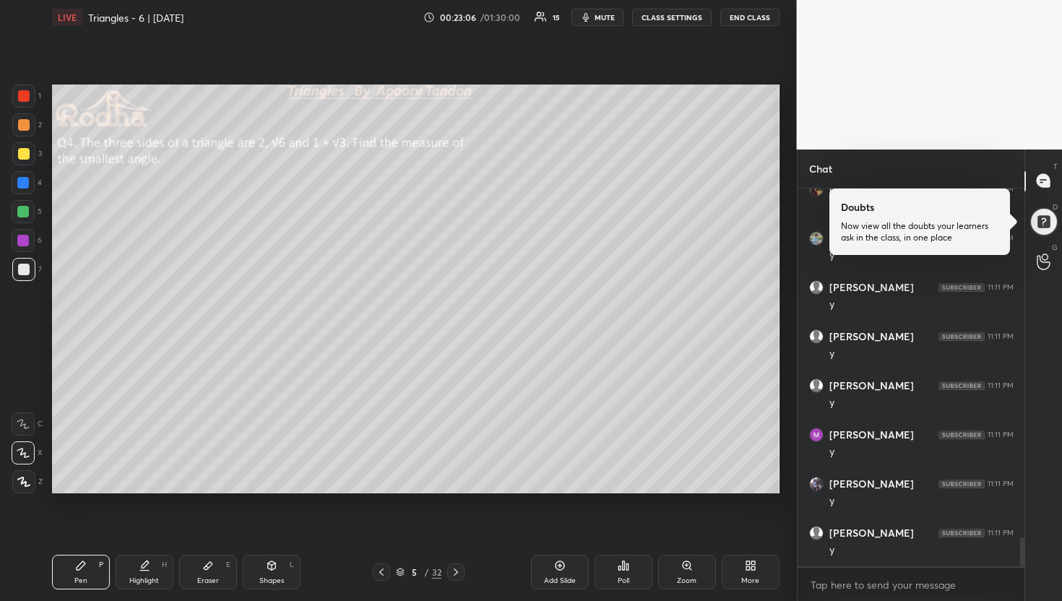
click at [460, 572] on icon at bounding box center [456, 572] width 12 height 12
click at [459, 572] on icon at bounding box center [456, 572] width 12 height 12
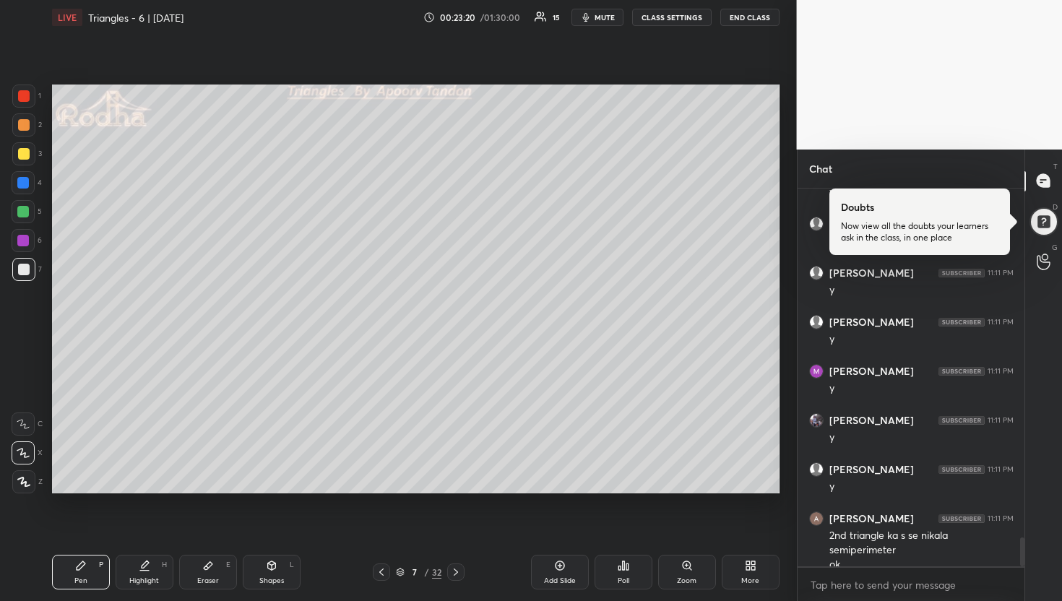
scroll to position [4591, 0]
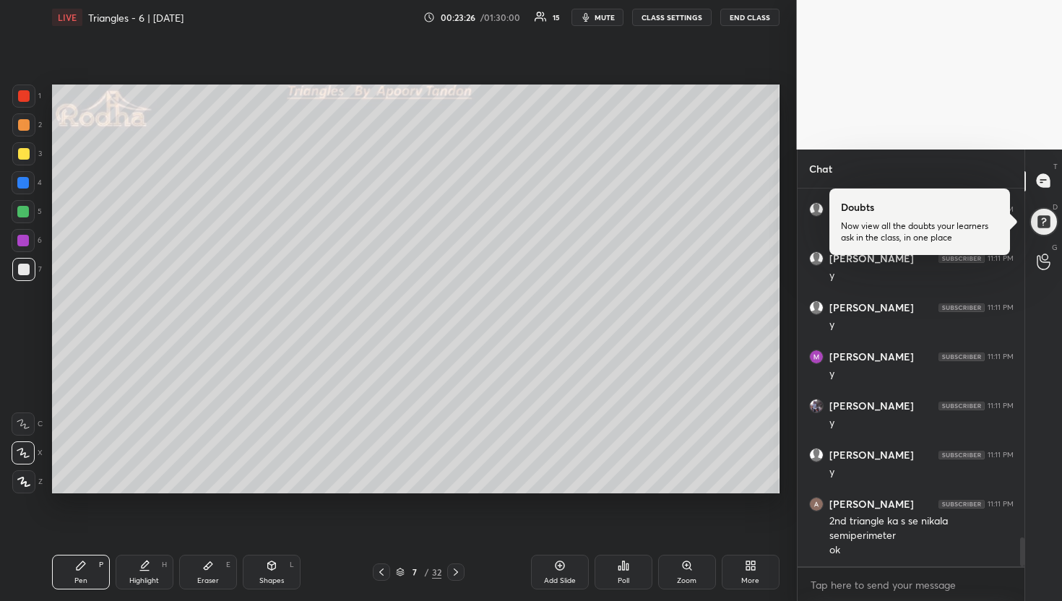
drag, startPoint x: 25, startPoint y: 214, endPoint x: 33, endPoint y: 213, distance: 8.8
click at [25, 214] on div at bounding box center [23, 212] width 12 height 12
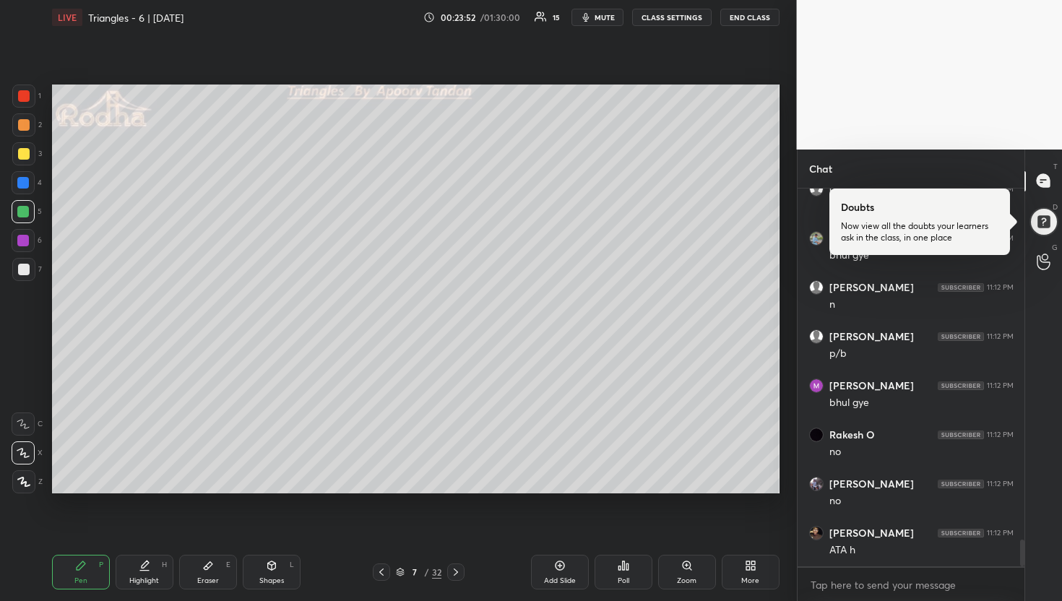
scroll to position [5033, 0]
drag, startPoint x: 22, startPoint y: 154, endPoint x: 37, endPoint y: 157, distance: 15.4
click at [22, 154] on div at bounding box center [24, 154] width 12 height 12
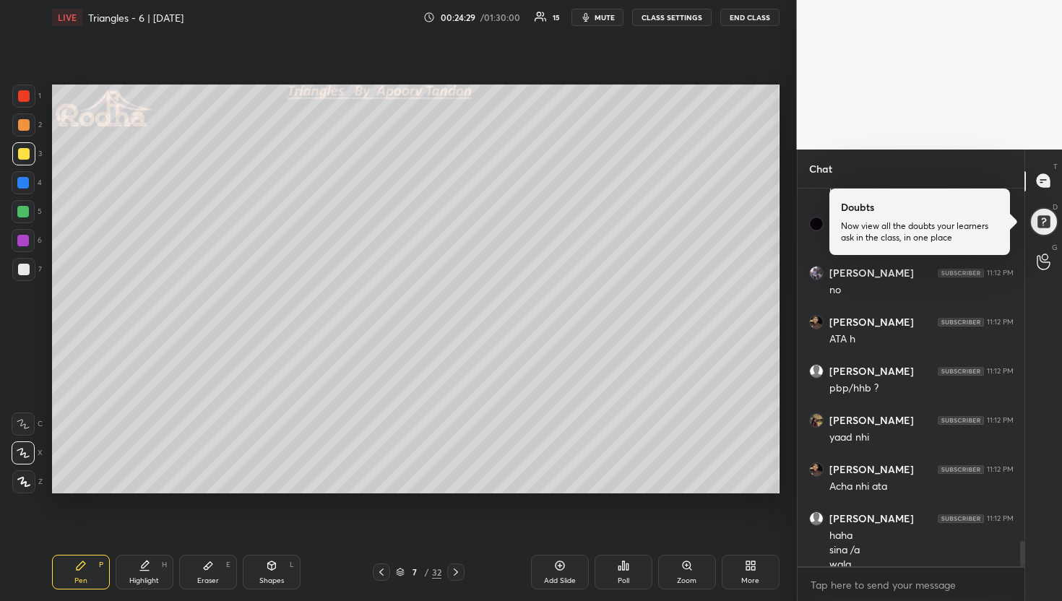
scroll to position [5209, 0]
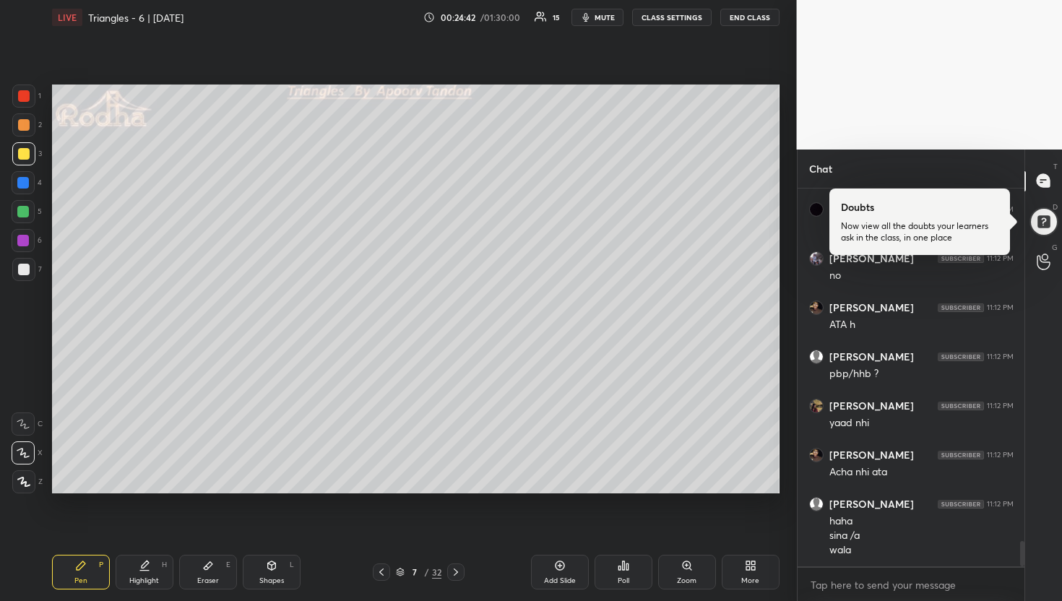
drag, startPoint x: 28, startPoint y: 181, endPoint x: 38, endPoint y: 177, distance: 10.1
click at [29, 181] on div at bounding box center [23, 182] width 23 height 23
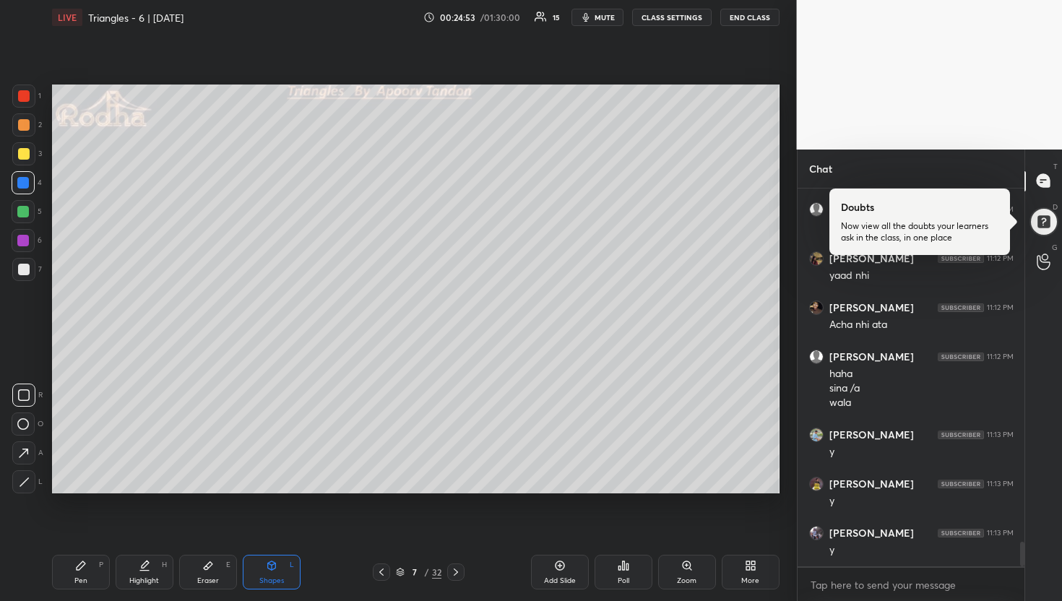
scroll to position [5405, 0]
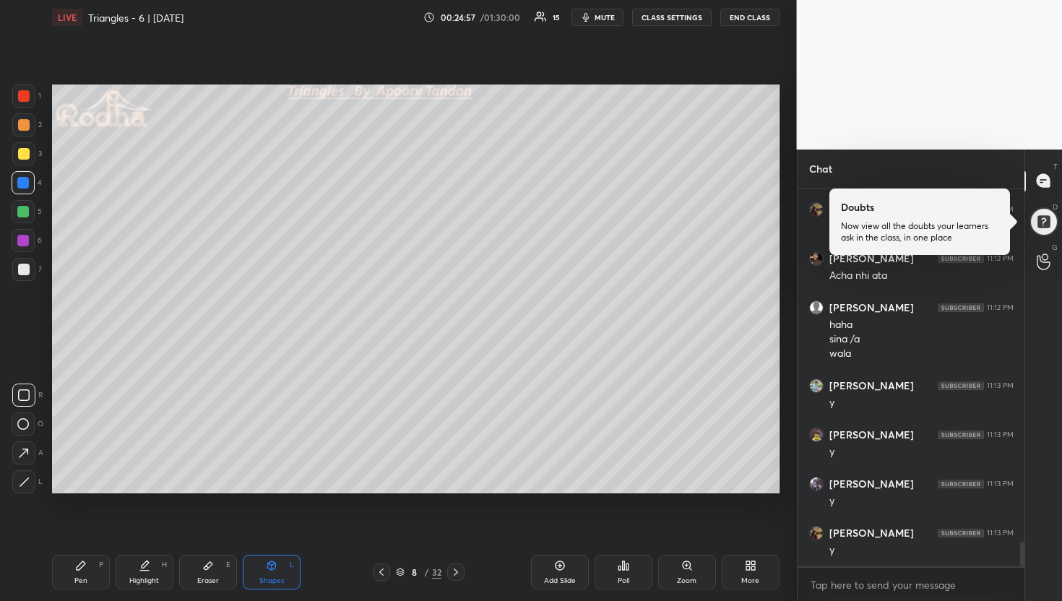
click at [25, 267] on div at bounding box center [24, 270] width 12 height 12
click at [22, 209] on div at bounding box center [23, 212] width 12 height 12
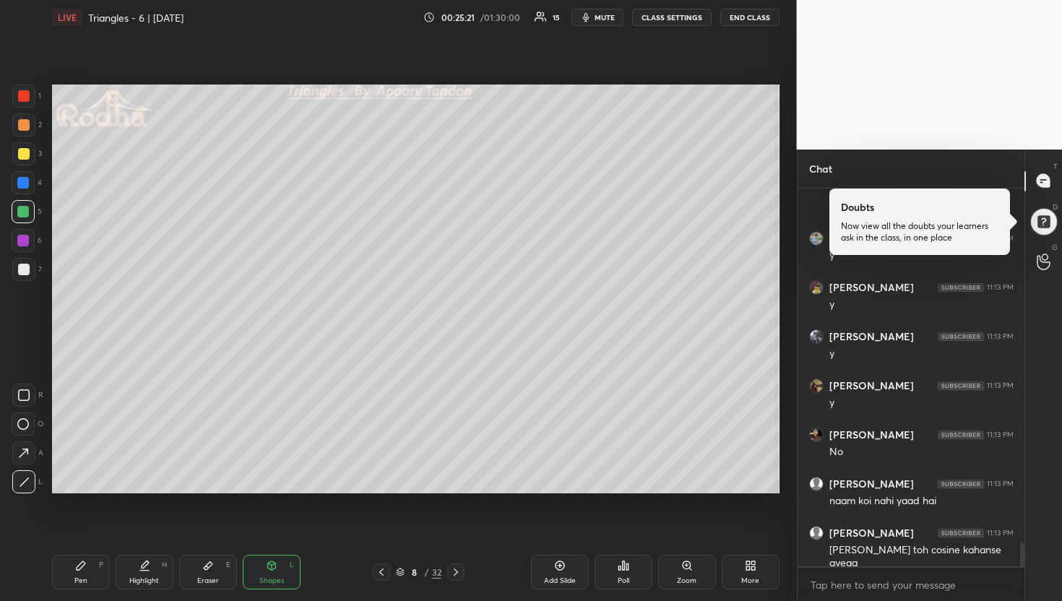
scroll to position [5567, 0]
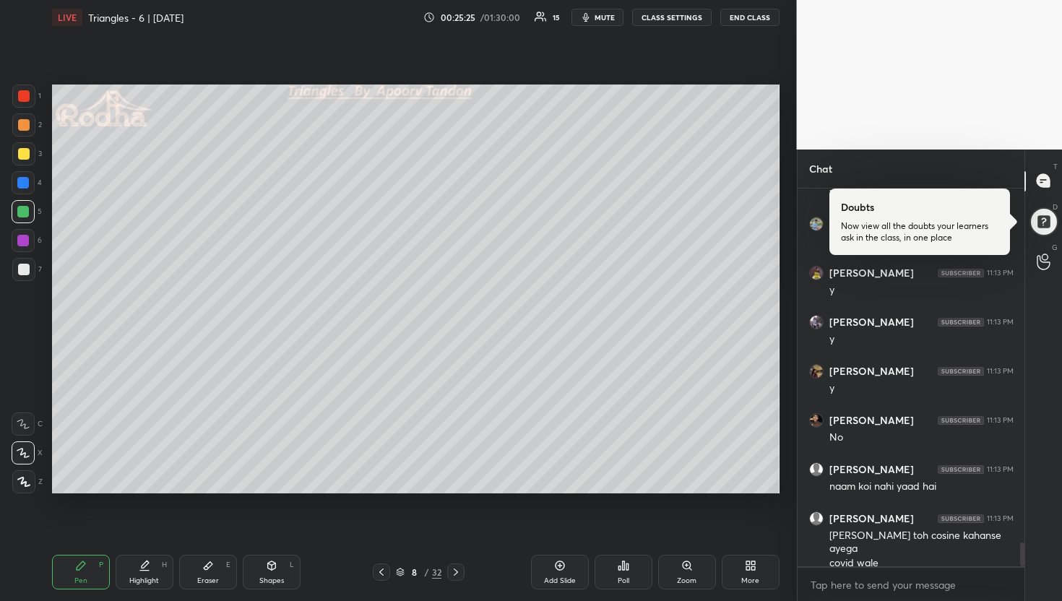
click at [25, 262] on div at bounding box center [23, 269] width 23 height 23
click at [24, 129] on div at bounding box center [24, 125] width 12 height 12
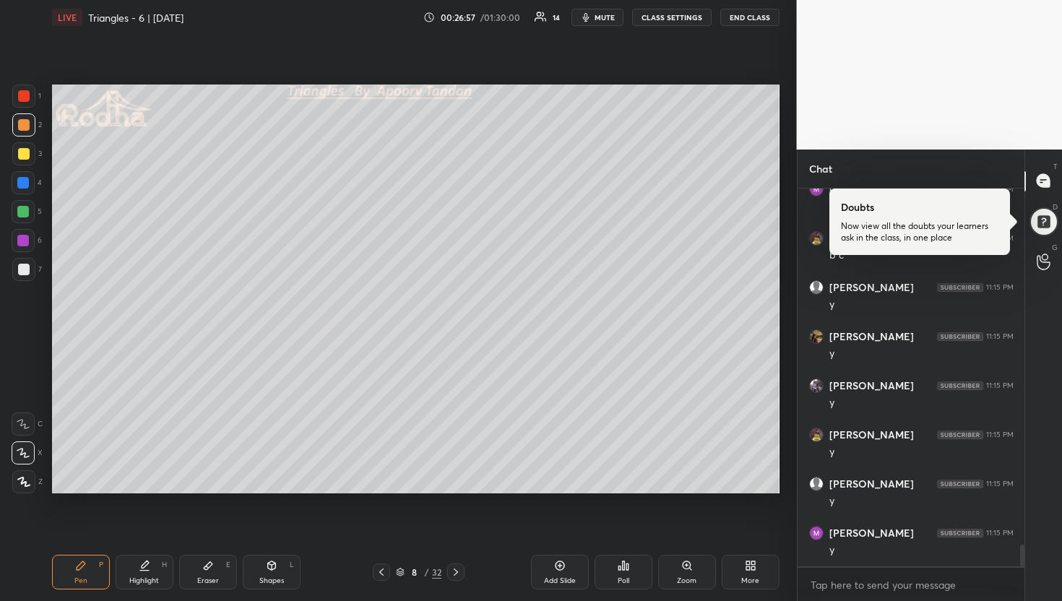
scroll to position [6157, 0]
click at [22, 182] on div at bounding box center [23, 183] width 12 height 12
click at [25, 213] on div at bounding box center [23, 212] width 12 height 12
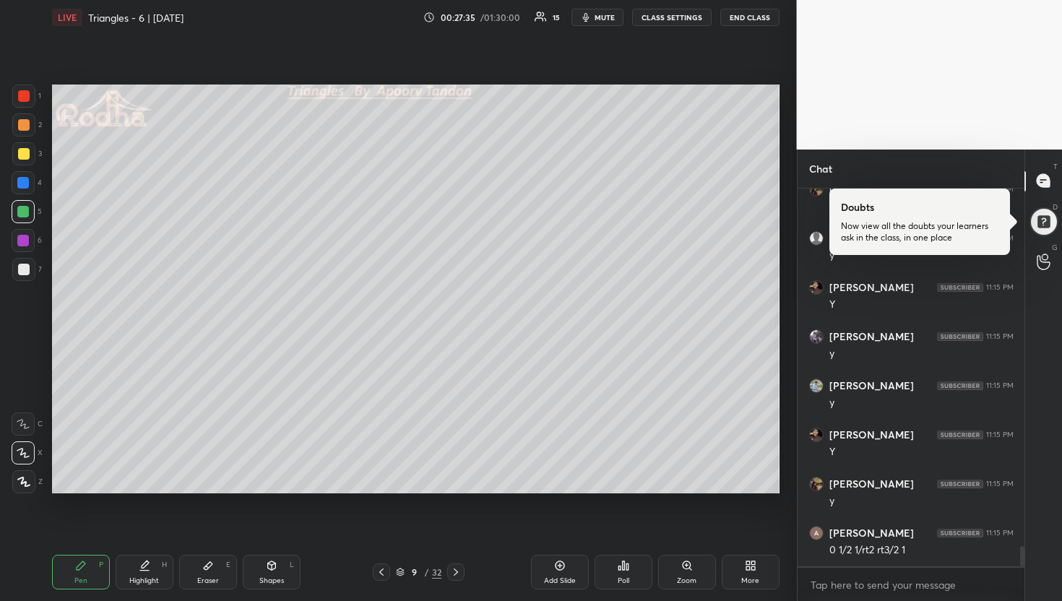
click at [27, 270] on div at bounding box center [24, 270] width 12 height 12
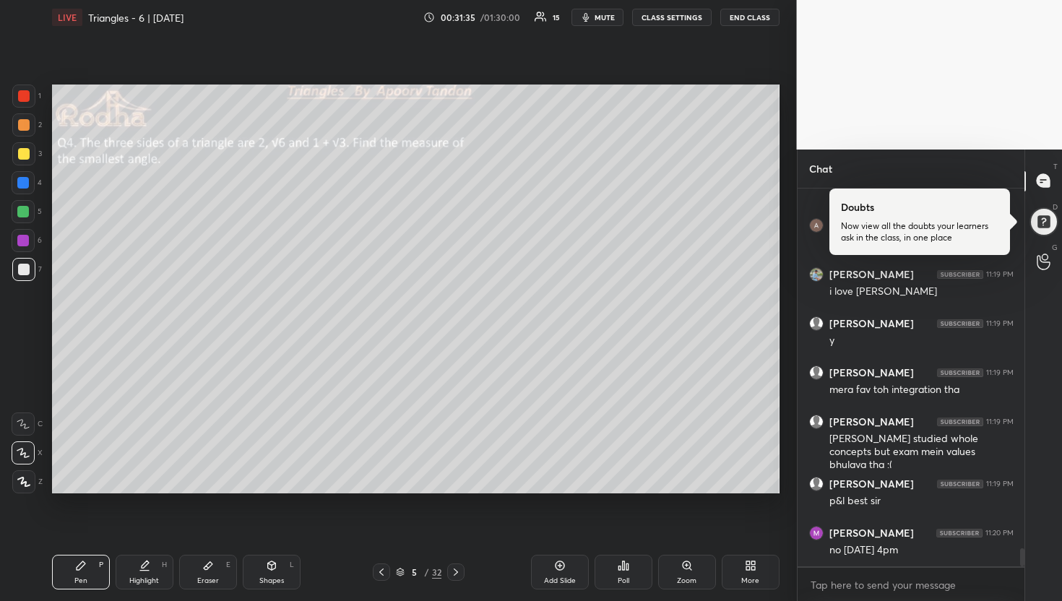
scroll to position [7656, 0]
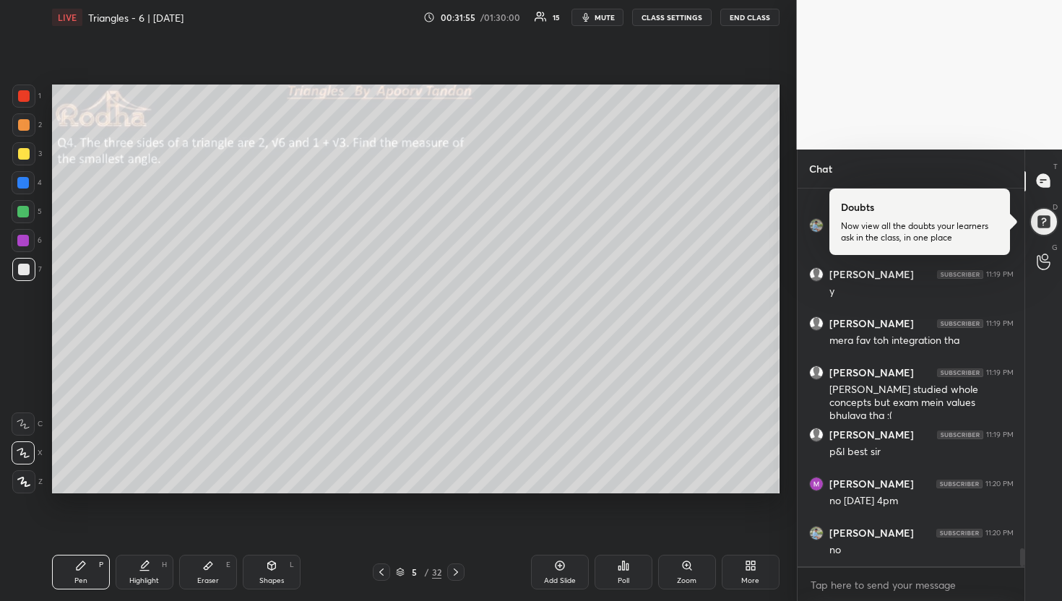
click at [24, 154] on div at bounding box center [24, 154] width 12 height 12
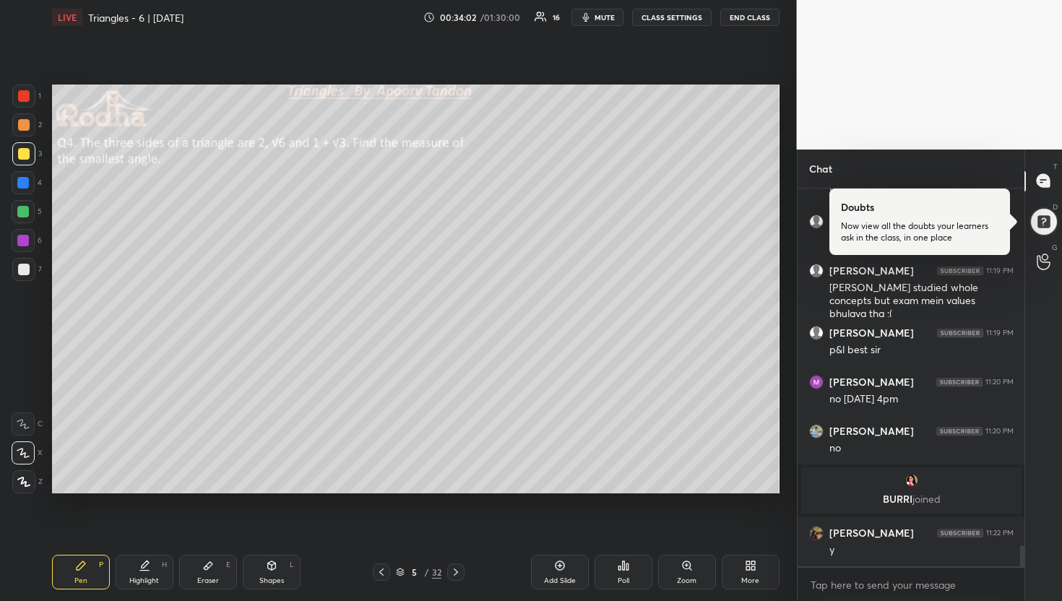
scroll to position [6461, 0]
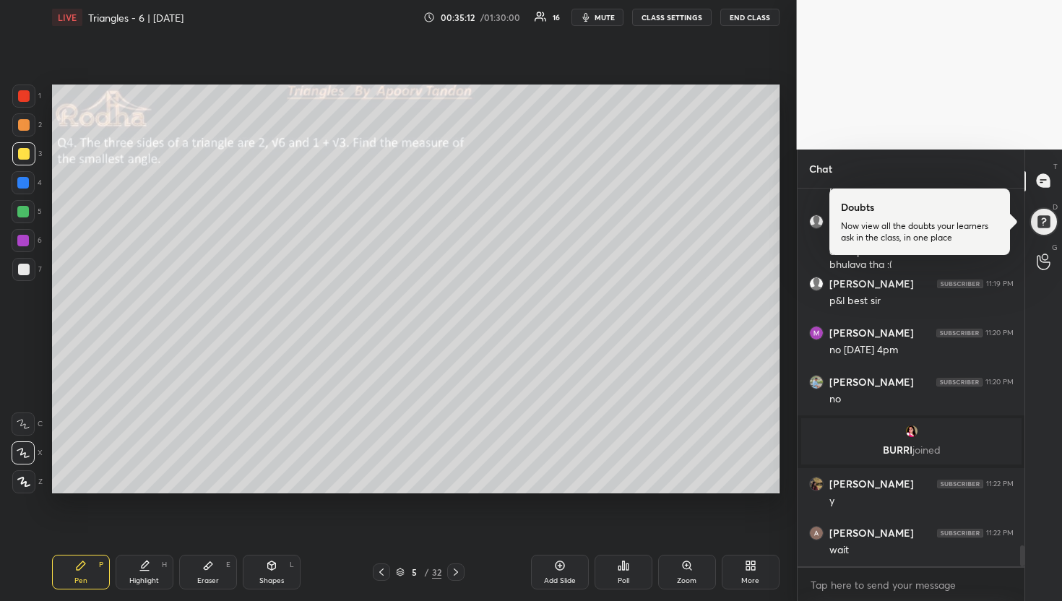
click at [626, 572] on div "Poll" at bounding box center [623, 572] width 58 height 35
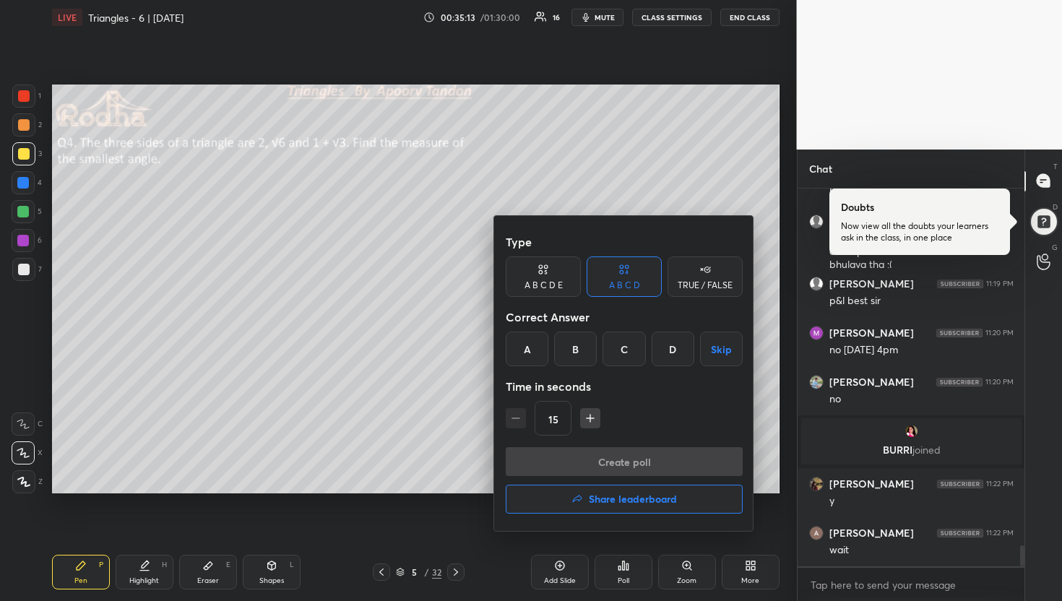
click at [479, 370] on div at bounding box center [531, 300] width 1062 height 601
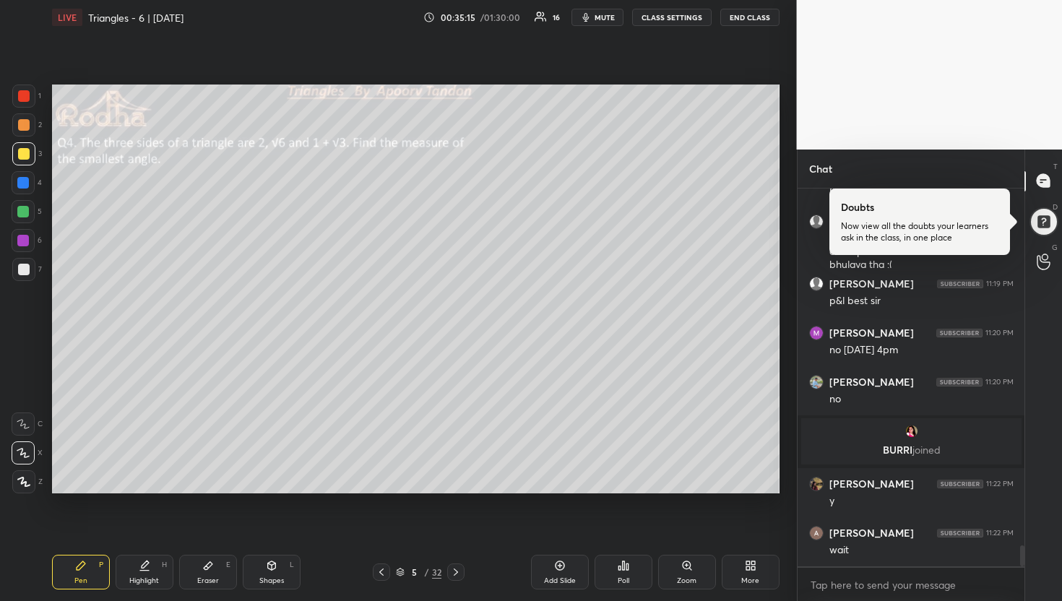
click at [630, 573] on div "Poll" at bounding box center [623, 572] width 58 height 35
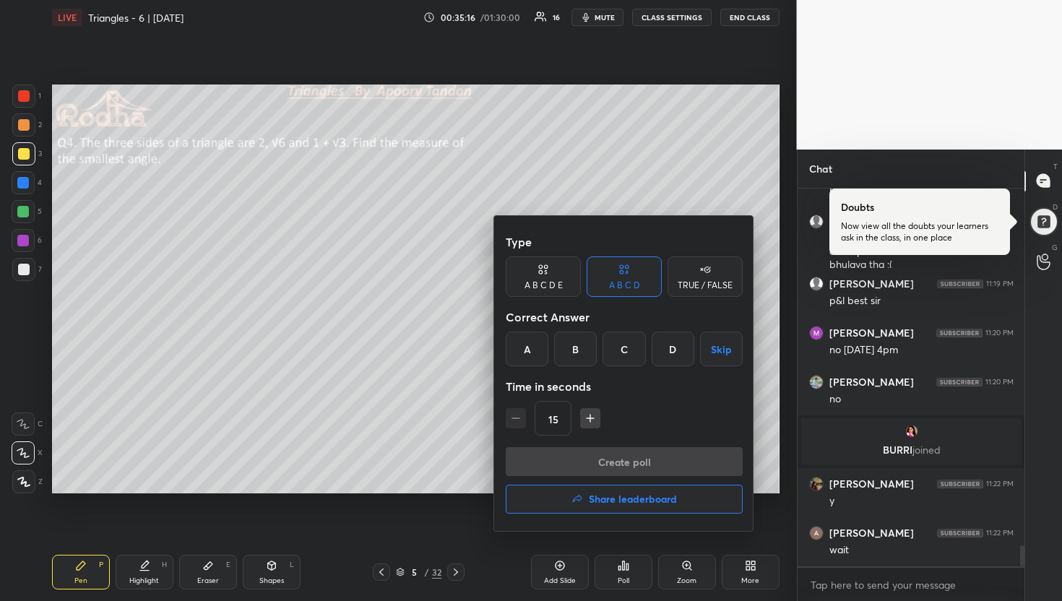
click at [585, 347] on div "B" at bounding box center [575, 348] width 43 height 35
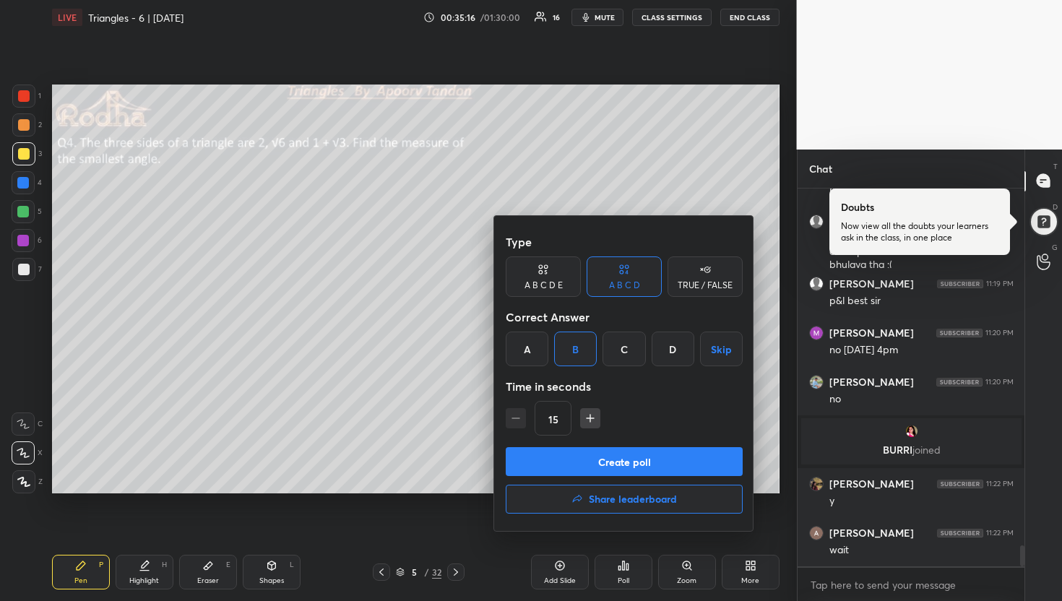
click at [622, 459] on button "Create poll" at bounding box center [624, 461] width 237 height 29
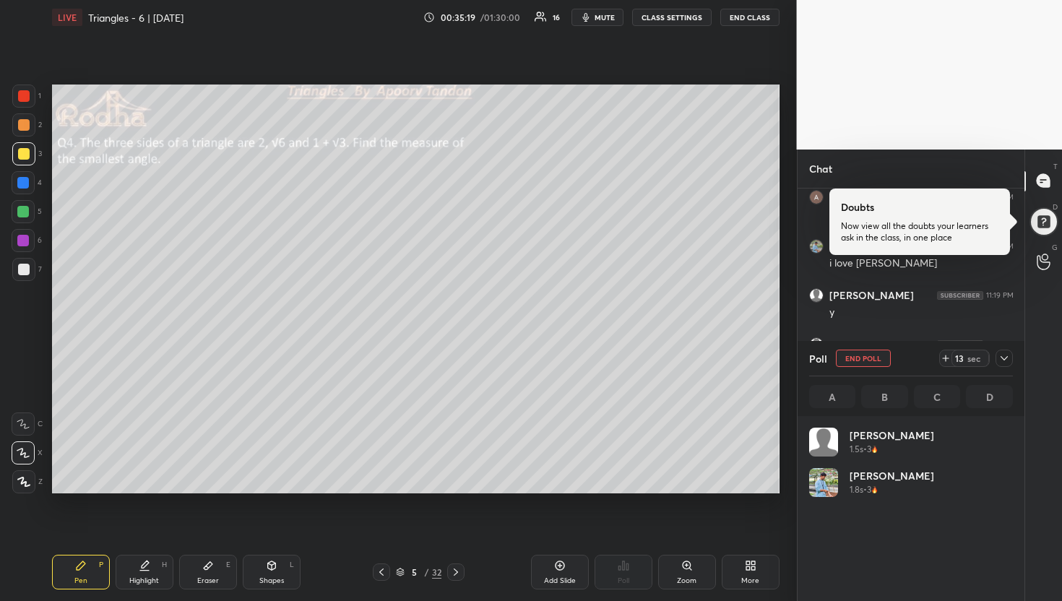
scroll to position [169, 199]
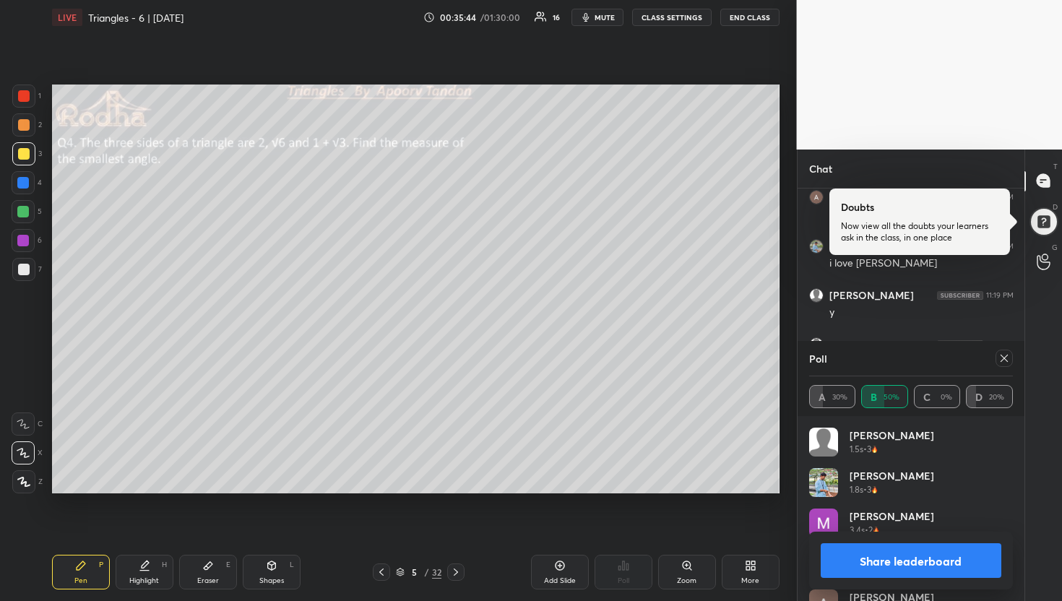
click at [882, 559] on button "Share leaderboard" at bounding box center [910, 560] width 181 height 35
type textarea "x"
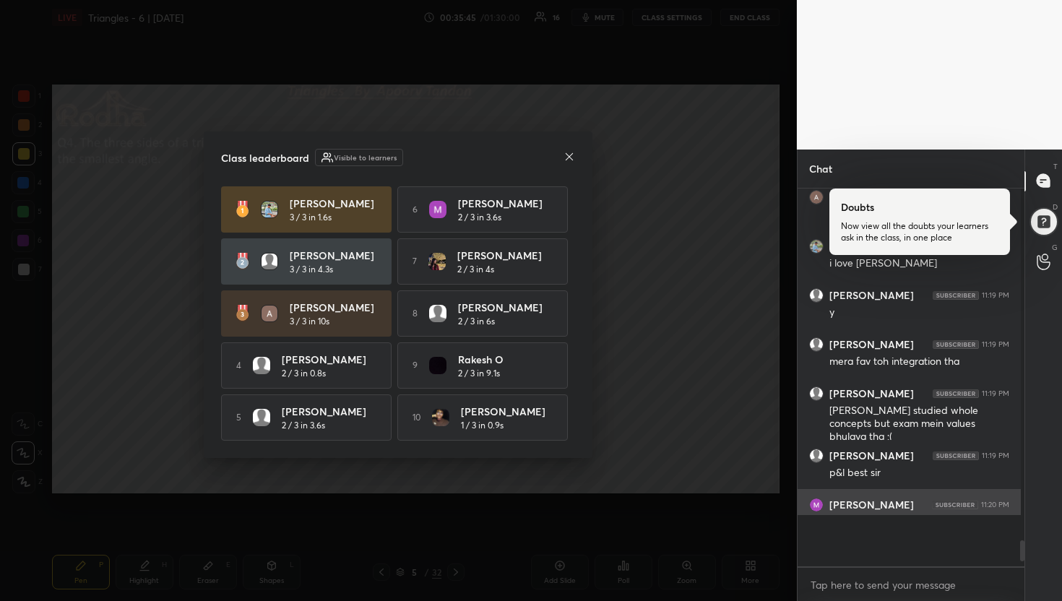
scroll to position [369, 218]
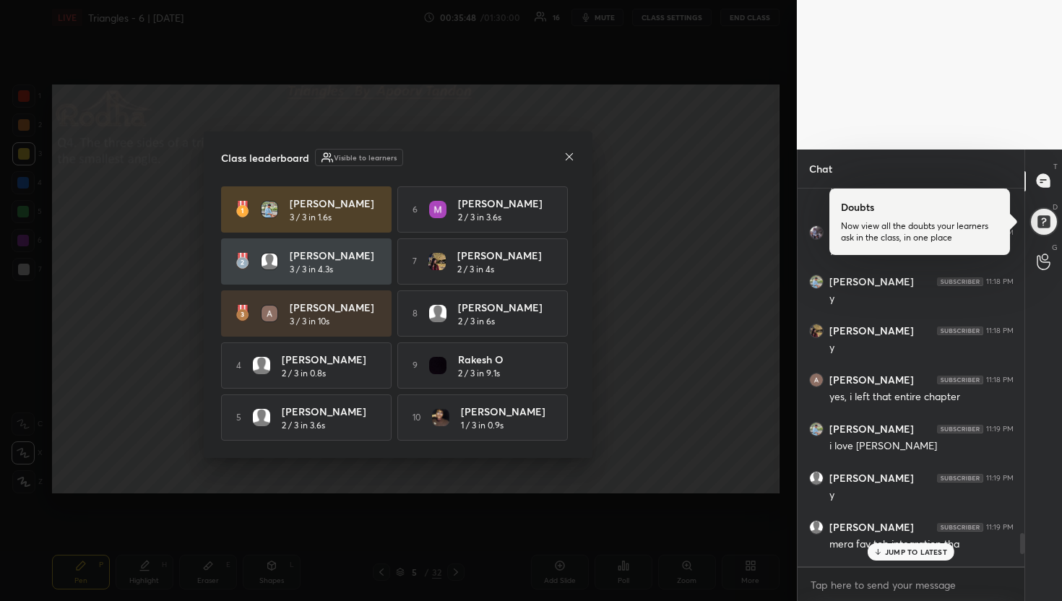
click at [575, 155] on div "Class leaderboard Visible to learners [PERSON_NAME] 3 / 3 in 1.6s 6 [PERSON_NAM…" at bounding box center [398, 294] width 389 height 326
click at [568, 153] on icon at bounding box center [569, 157] width 12 height 12
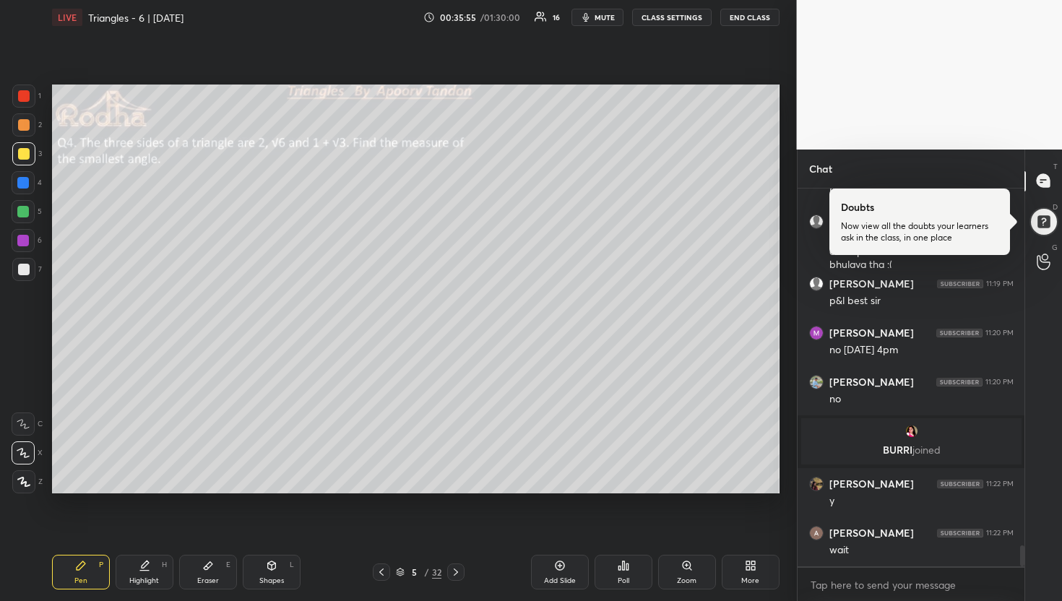
scroll to position [6562, 0]
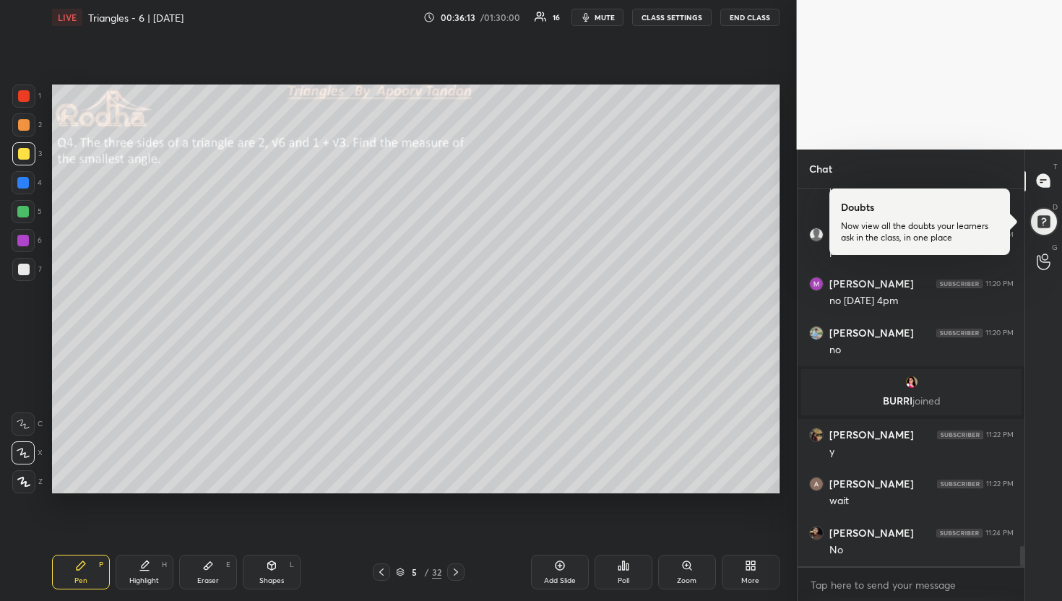
click at [19, 212] on div at bounding box center [23, 212] width 12 height 12
click at [21, 271] on div at bounding box center [24, 270] width 12 height 12
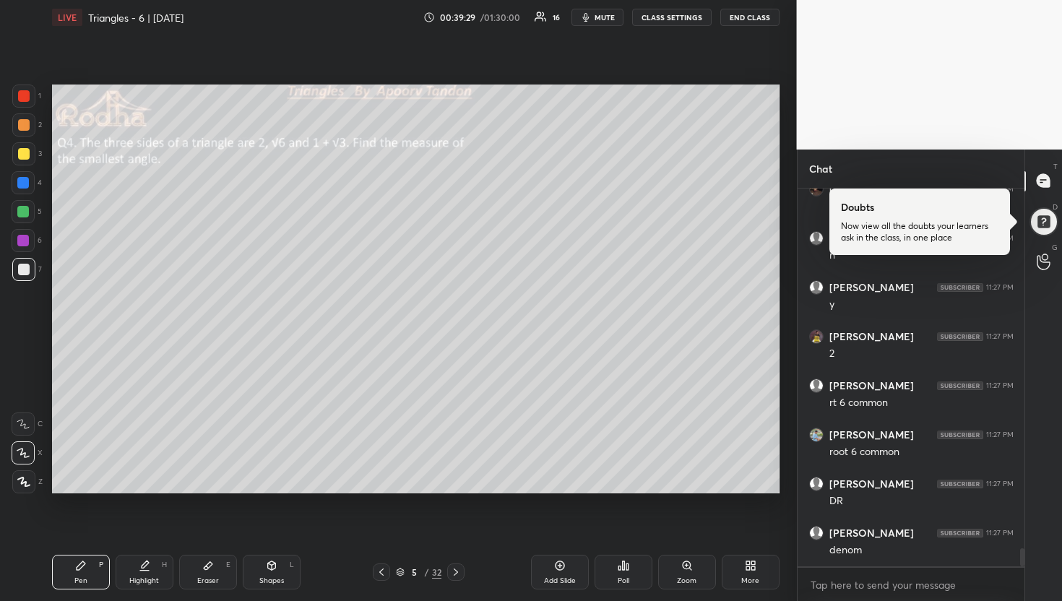
scroll to position [7544, 0]
drag, startPoint x: 207, startPoint y: 576, endPoint x: 223, endPoint y: 558, distance: 24.6
click at [210, 577] on div "Eraser" at bounding box center [208, 580] width 22 height 7
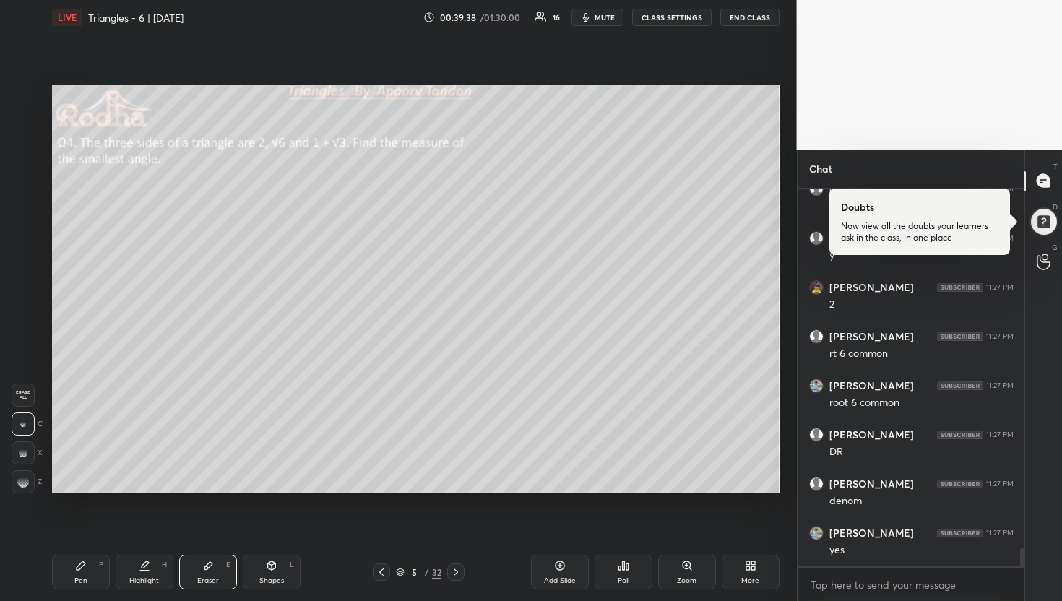
drag, startPoint x: 460, startPoint y: 572, endPoint x: 464, endPoint y: 565, distance: 8.4
click at [460, 571] on icon at bounding box center [456, 572] width 12 height 12
click at [381, 568] on icon at bounding box center [382, 572] width 12 height 12
click at [552, 573] on div "Add Slide" at bounding box center [560, 572] width 58 height 35
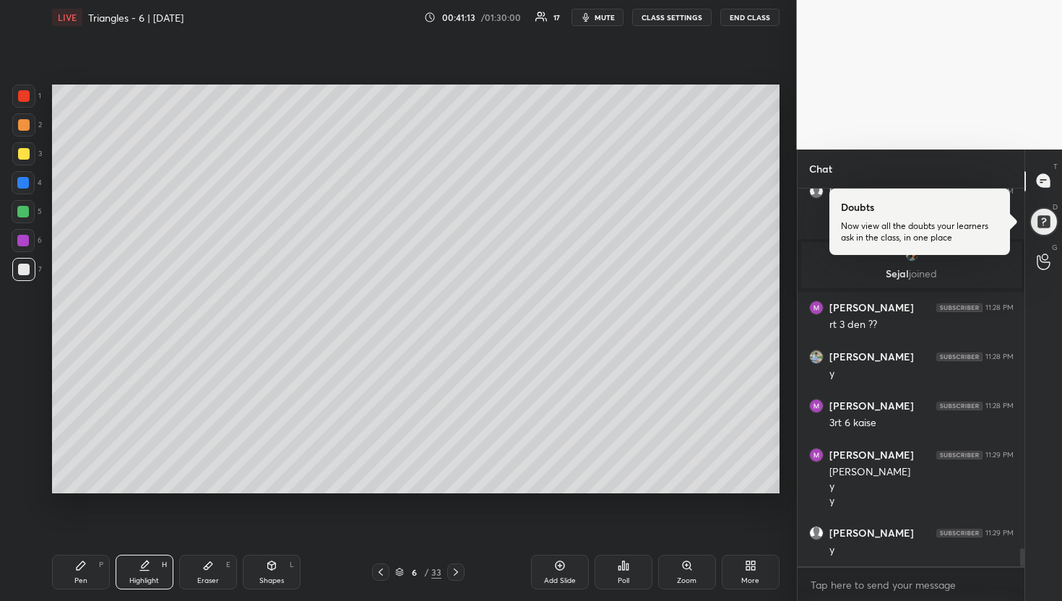
scroll to position [7577, 0]
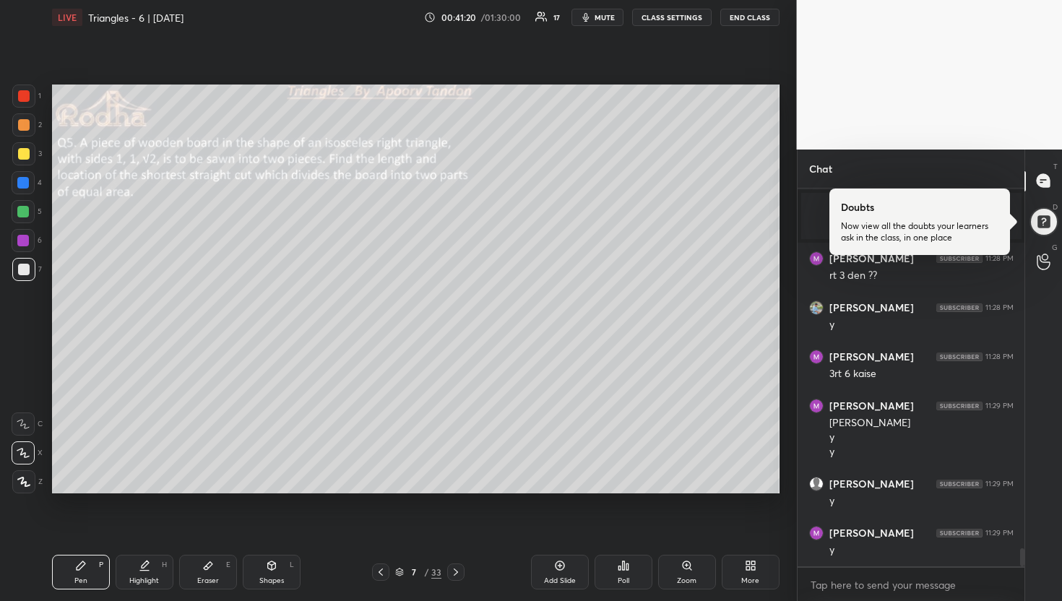
click at [20, 136] on div "1 2 3 4 5 6 7" at bounding box center [27, 185] width 30 height 202
click at [23, 127] on div at bounding box center [24, 125] width 12 height 12
click at [612, 18] on span "mute" at bounding box center [604, 17] width 20 height 10
click at [740, 21] on button "END CLASS" at bounding box center [749, 17] width 59 height 17
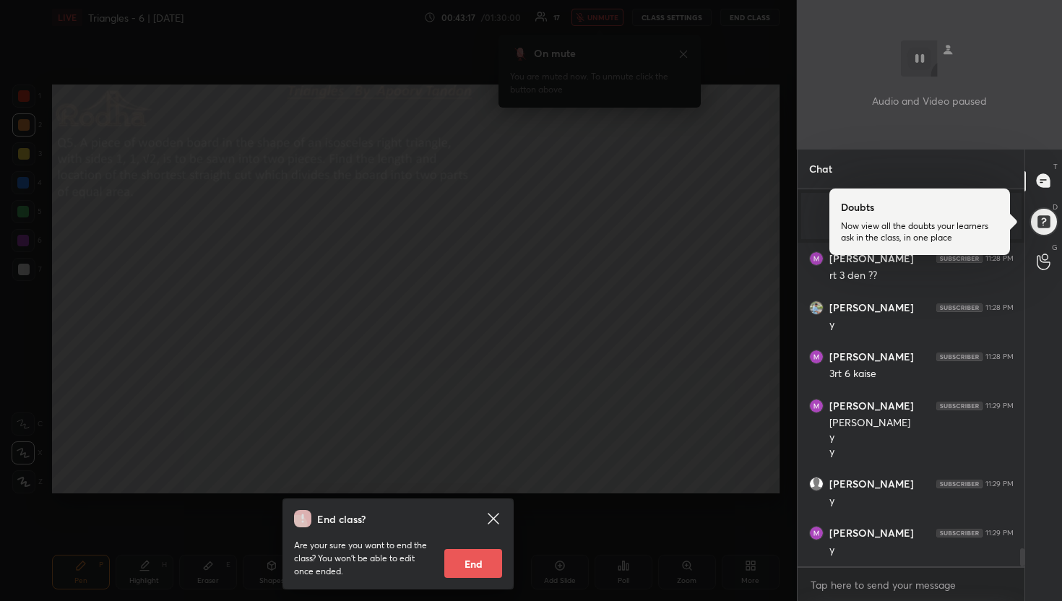
click at [699, 128] on div "End class? Are your sure you want to end the class? You won’t be able to edit o…" at bounding box center [398, 300] width 797 height 601
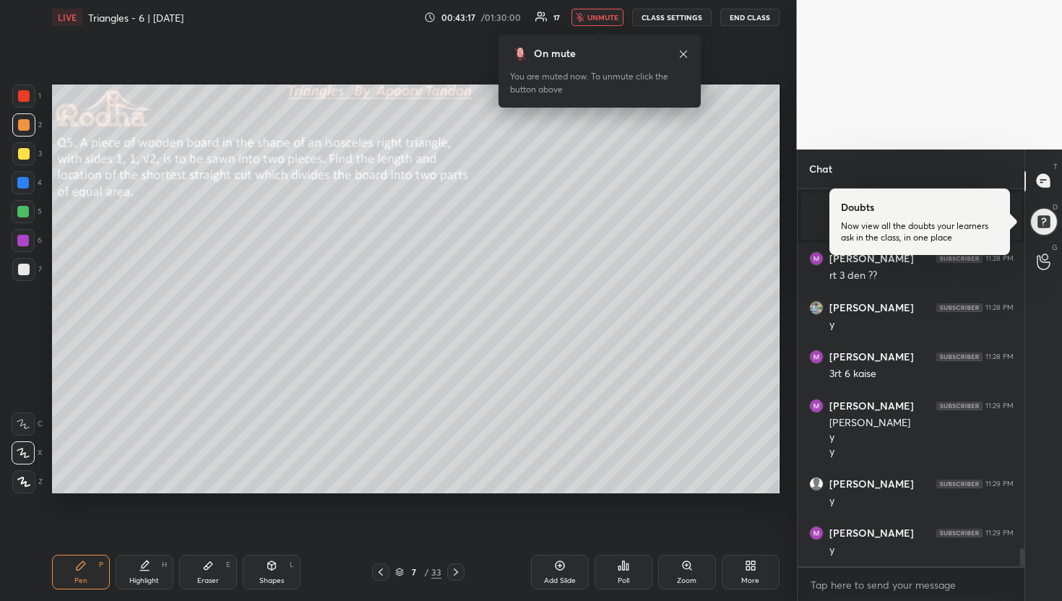
drag, startPoint x: 599, startPoint y: 13, endPoint x: 617, endPoint y: 6, distance: 19.2
click at [599, 14] on span "unmute" at bounding box center [602, 17] width 31 height 10
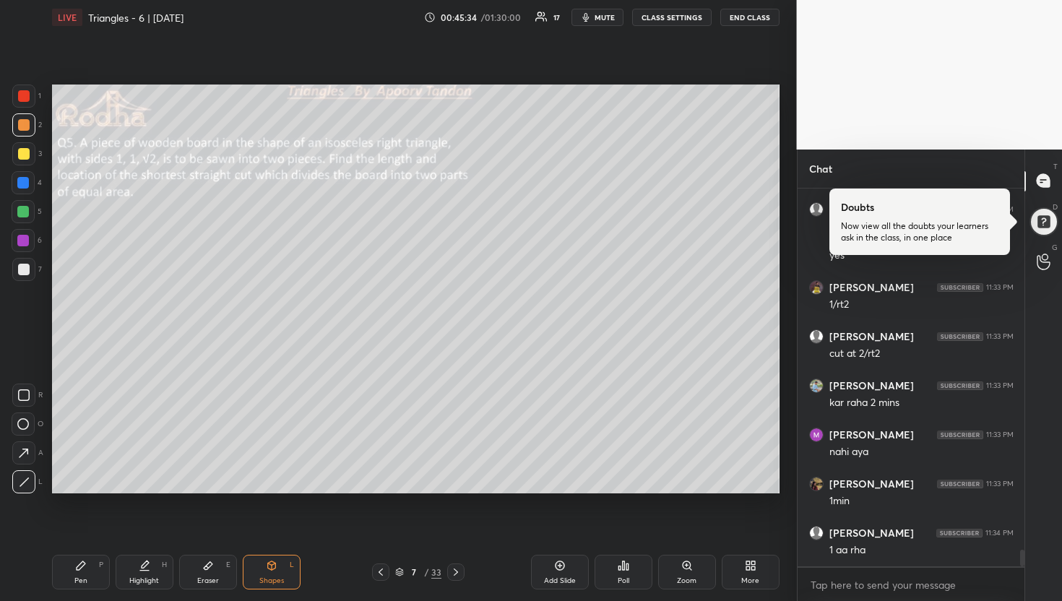
scroll to position [8244, 0]
click at [26, 210] on div at bounding box center [23, 212] width 12 height 12
drag, startPoint x: 20, startPoint y: 148, endPoint x: 29, endPoint y: 142, distance: 10.4
click at [21, 149] on div at bounding box center [24, 154] width 12 height 12
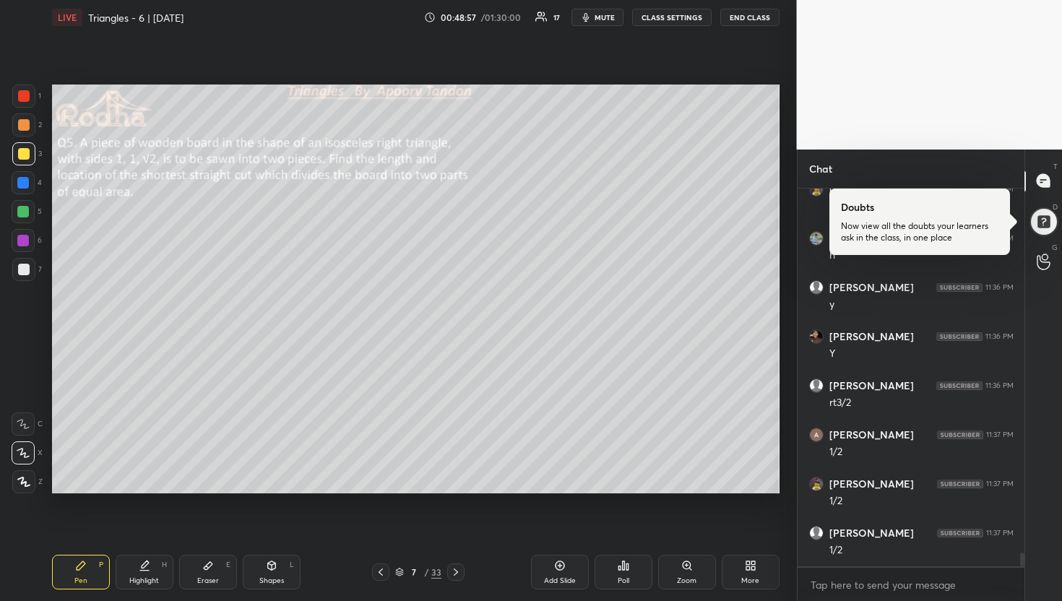
scroll to position [9831, 0]
drag, startPoint x: 22, startPoint y: 270, endPoint x: 33, endPoint y: 273, distance: 11.2
click at [24, 270] on div at bounding box center [24, 270] width 12 height 12
click at [24, 183] on div at bounding box center [23, 183] width 12 height 12
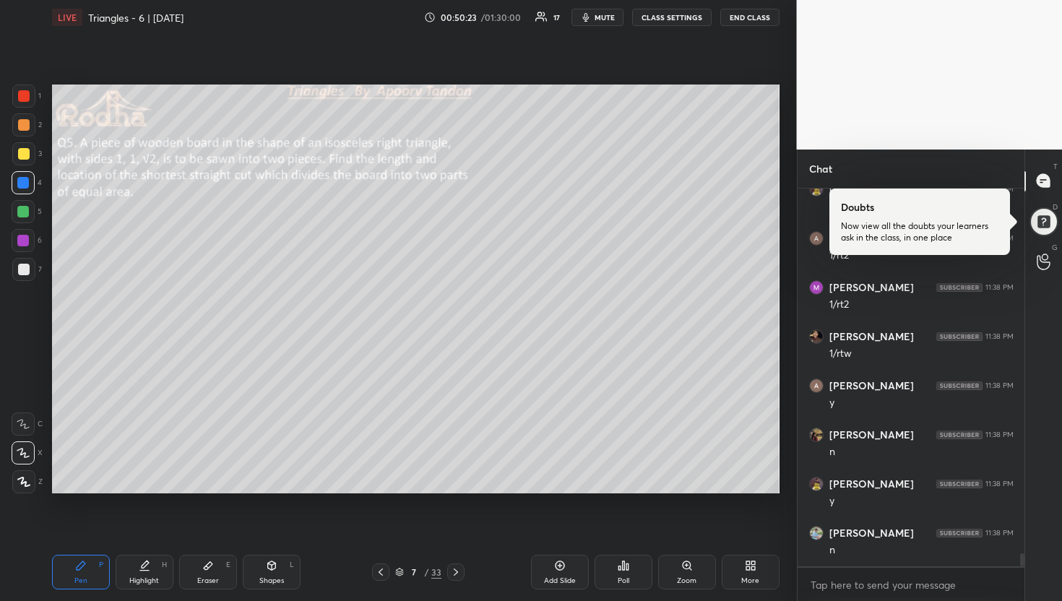
scroll to position [10617, 0]
click at [27, 271] on div at bounding box center [24, 270] width 12 height 12
click at [28, 209] on div at bounding box center [23, 211] width 23 height 23
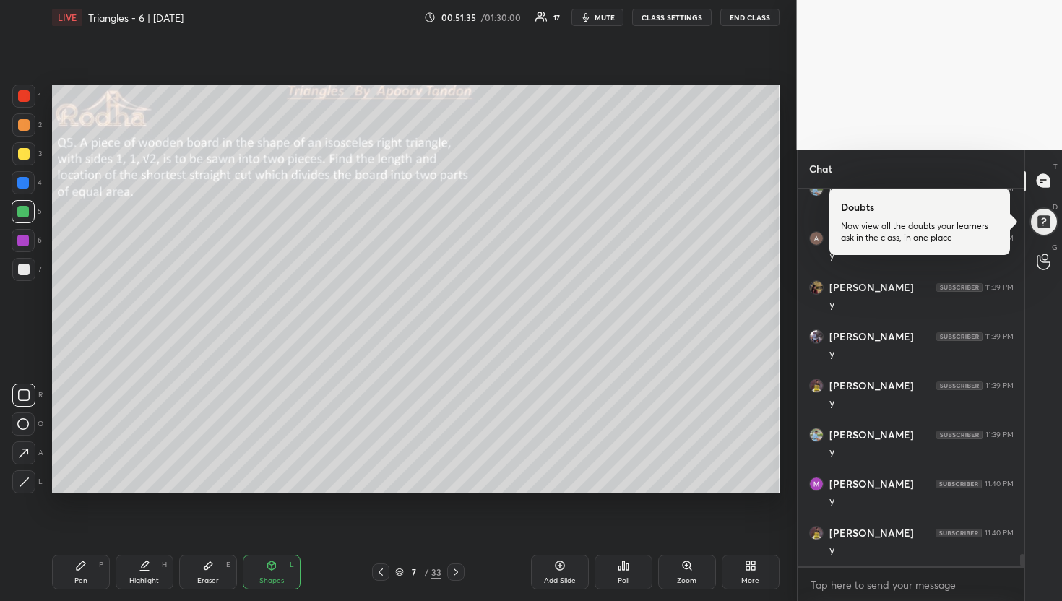
click at [550, 573] on div "Add Slide" at bounding box center [560, 572] width 58 height 35
click at [30, 269] on div at bounding box center [23, 269] width 23 height 23
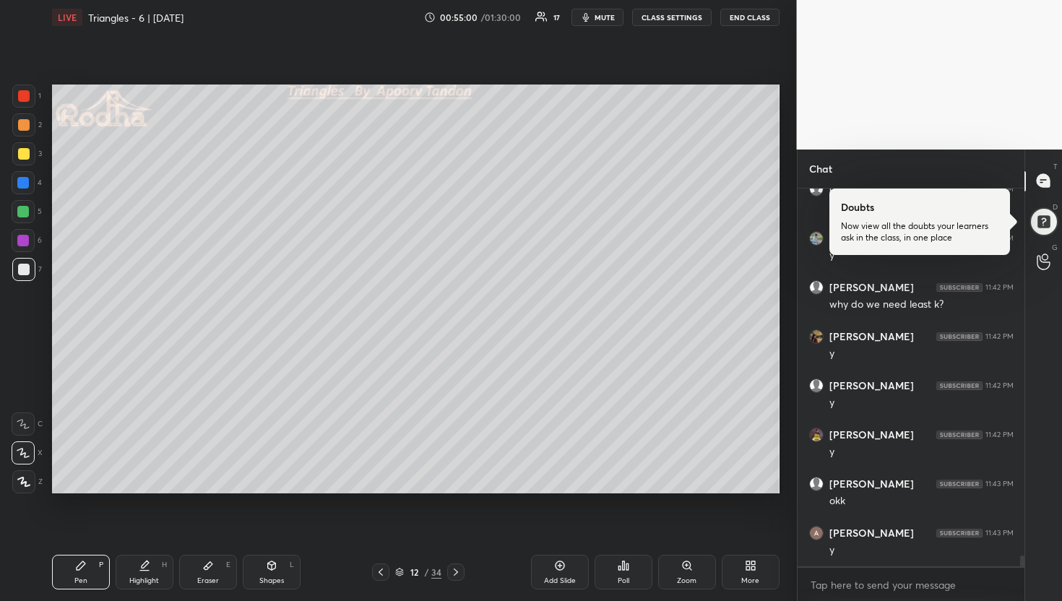
click at [28, 154] on div at bounding box center [24, 154] width 12 height 12
click at [28, 215] on div at bounding box center [23, 211] width 23 height 23
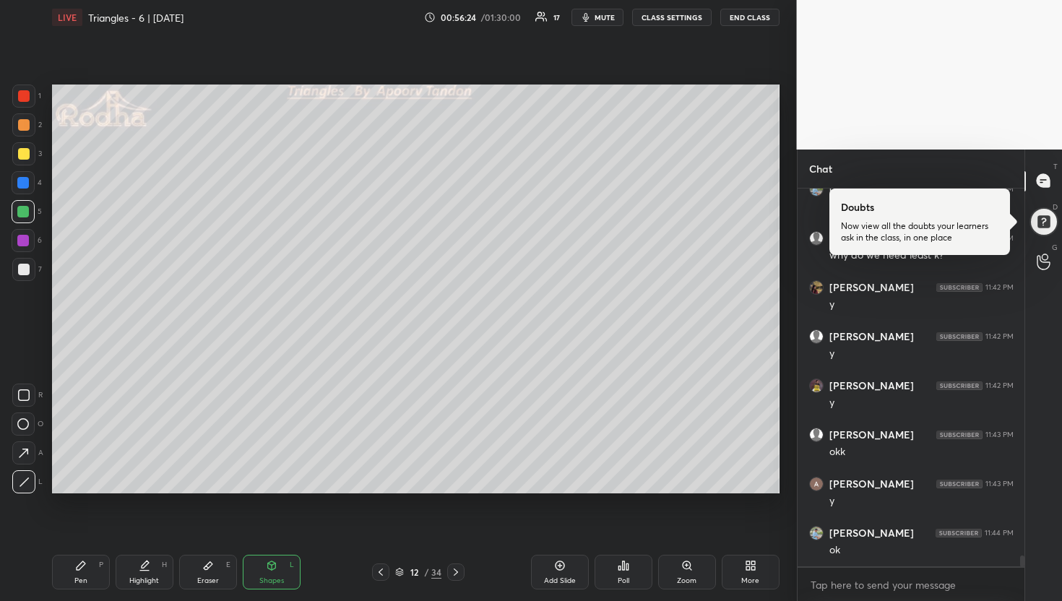
click at [18, 267] on div at bounding box center [24, 270] width 12 height 12
click at [210, 573] on div "Eraser E" at bounding box center [208, 572] width 58 height 35
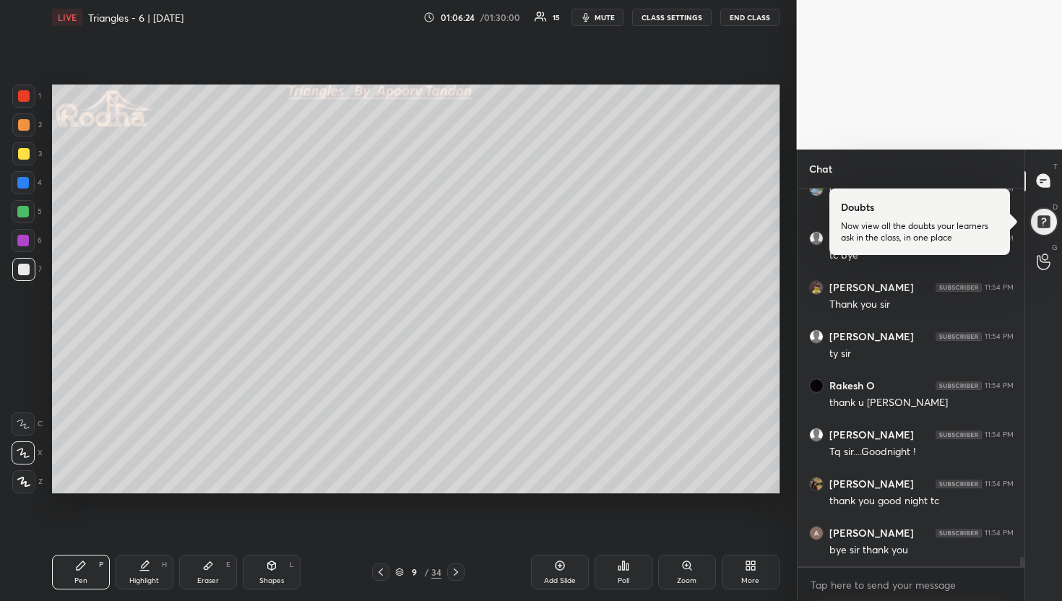
scroll to position [15126, 0]
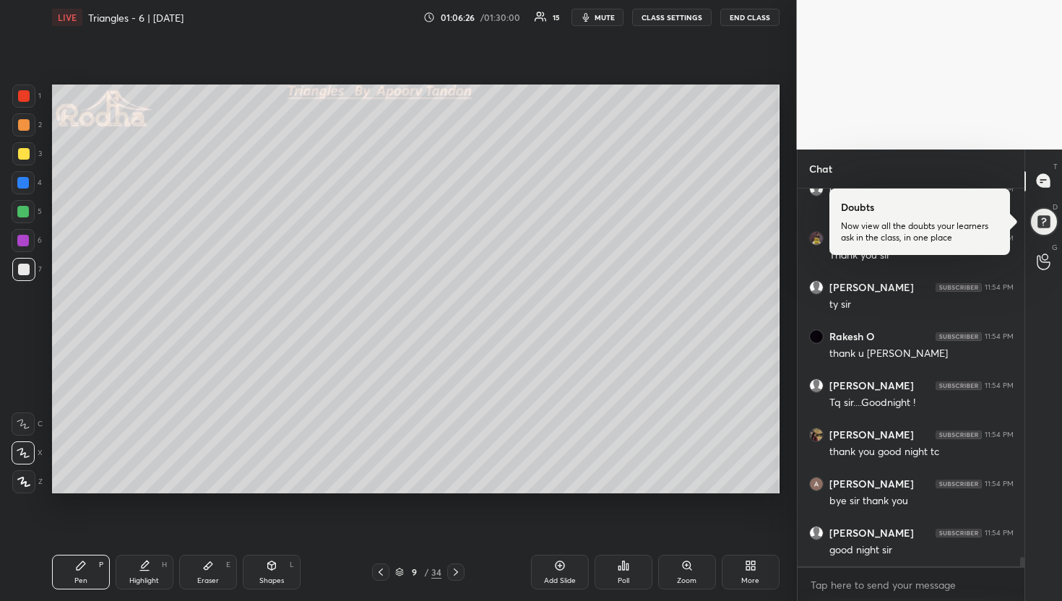
click at [749, 22] on button "END CLASS" at bounding box center [749, 17] width 59 height 17
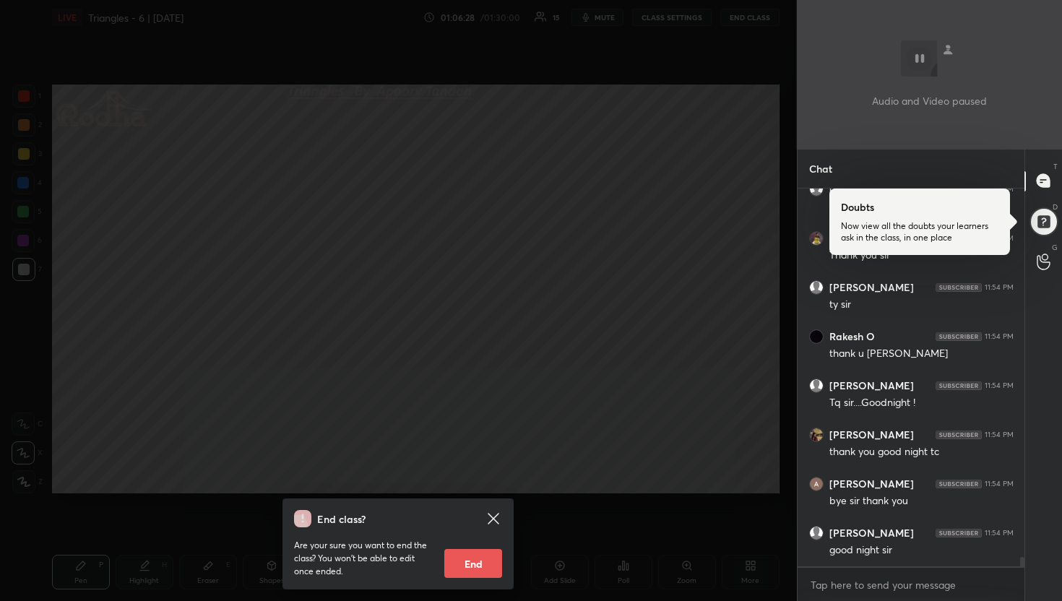
click at [471, 550] on button "End" at bounding box center [473, 563] width 58 height 29
type textarea "x"
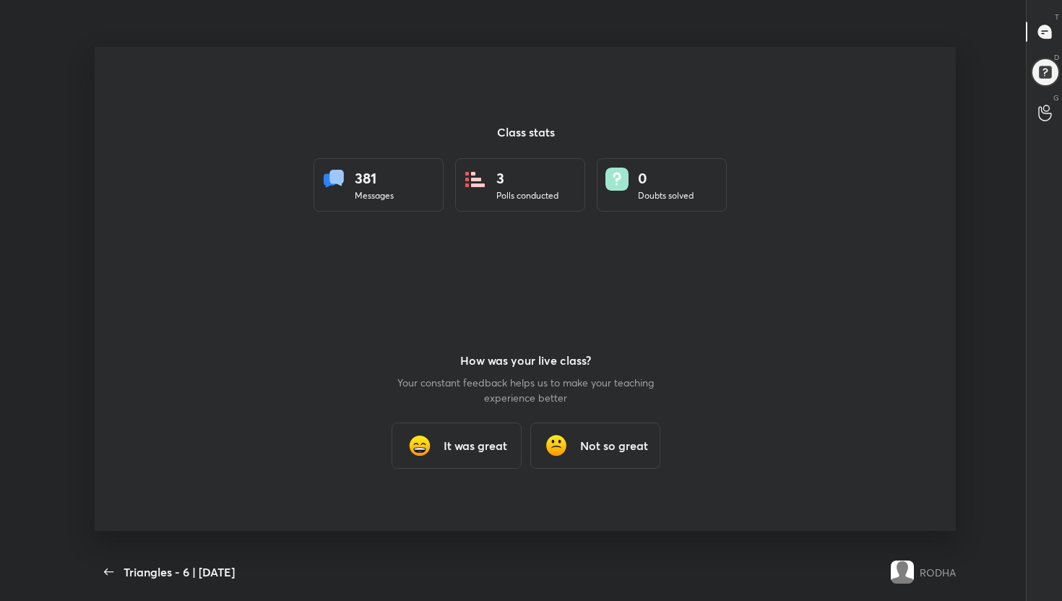
scroll to position [71709, 71197]
